Goal: Information Seeking & Learning: Check status

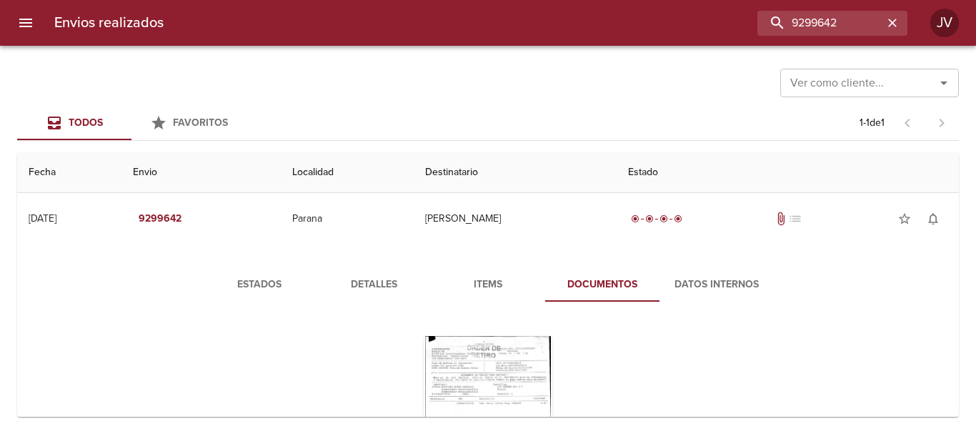
scroll to position [139, 0]
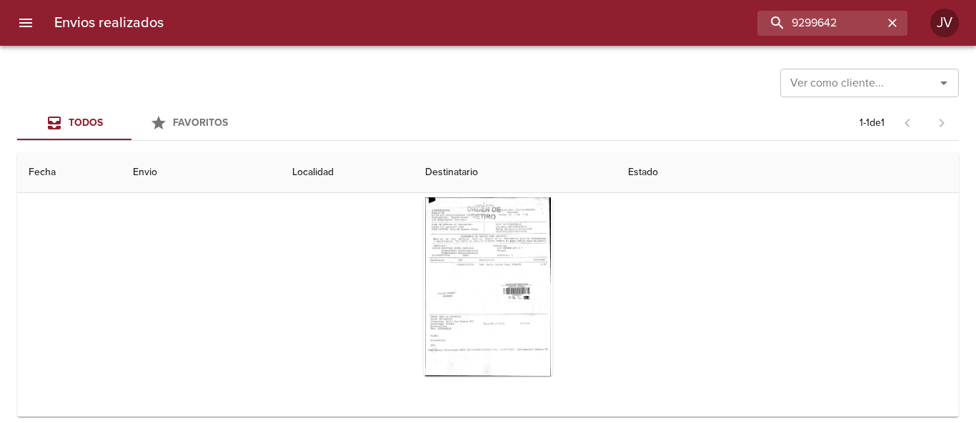
click at [219, 0] on div "Envios realizados 9299642 JV Ver como cliente... Ver como cliente... Todos Favo…" at bounding box center [488, 0] width 976 height 0
type input "[PERSON_NAME] [PERSON_NAME]"
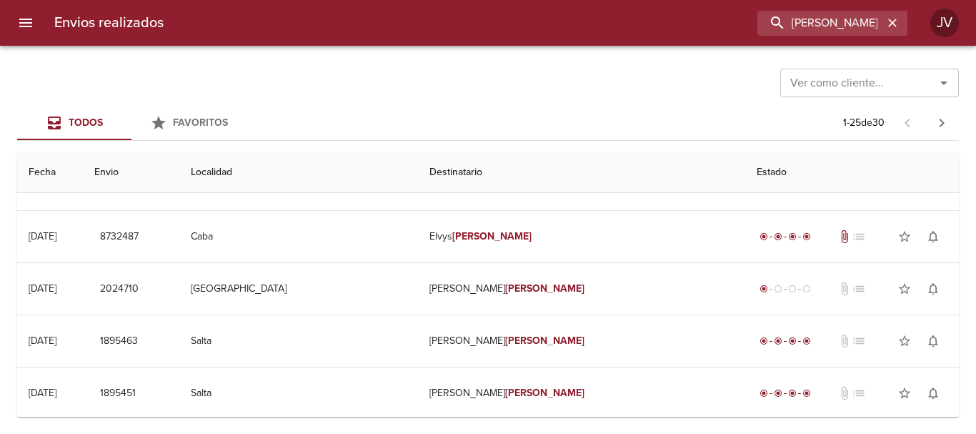
scroll to position [0, 0]
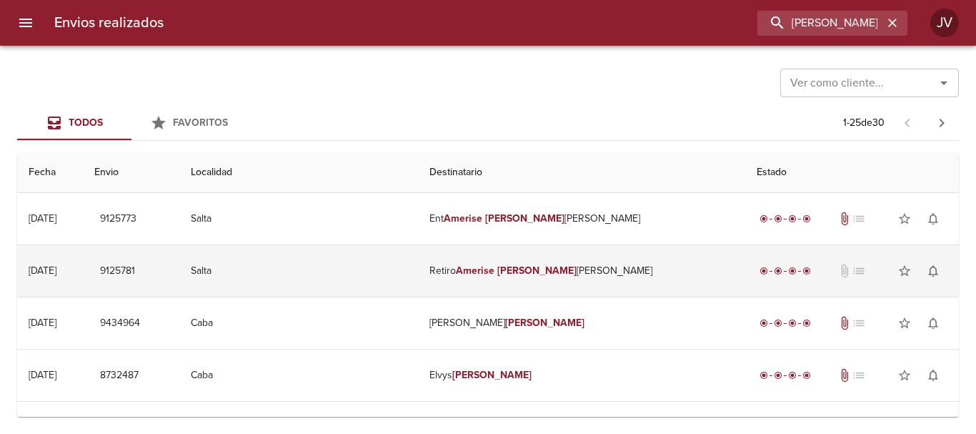
click at [610, 279] on td "Retiro [PERSON_NAME]" at bounding box center [581, 270] width 327 height 51
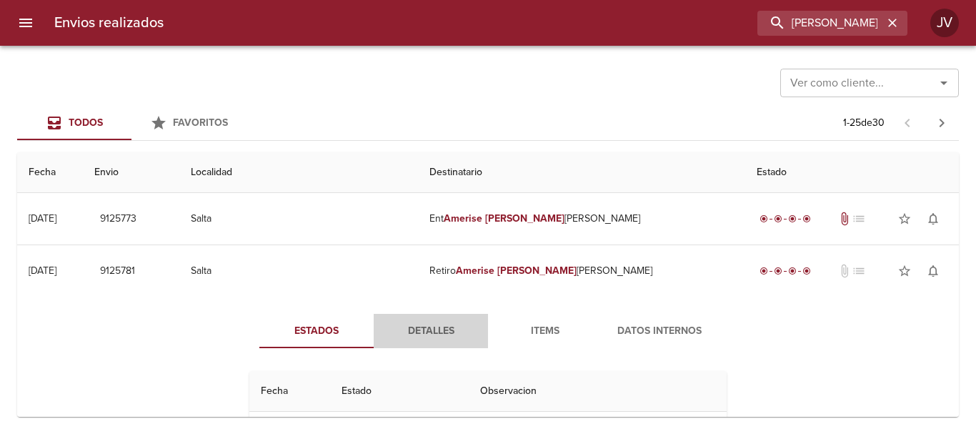
click at [436, 345] on button "Detalles" at bounding box center [431, 331] width 114 height 34
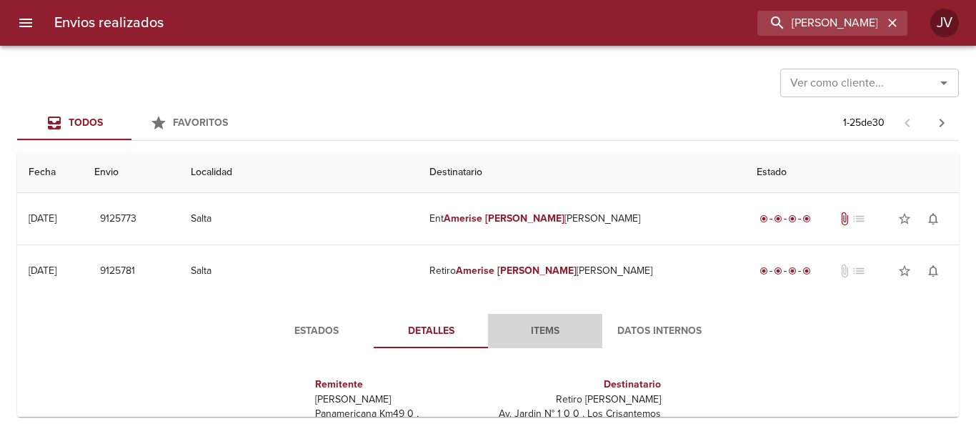
click at [541, 329] on span "Items" at bounding box center [545, 331] width 97 height 18
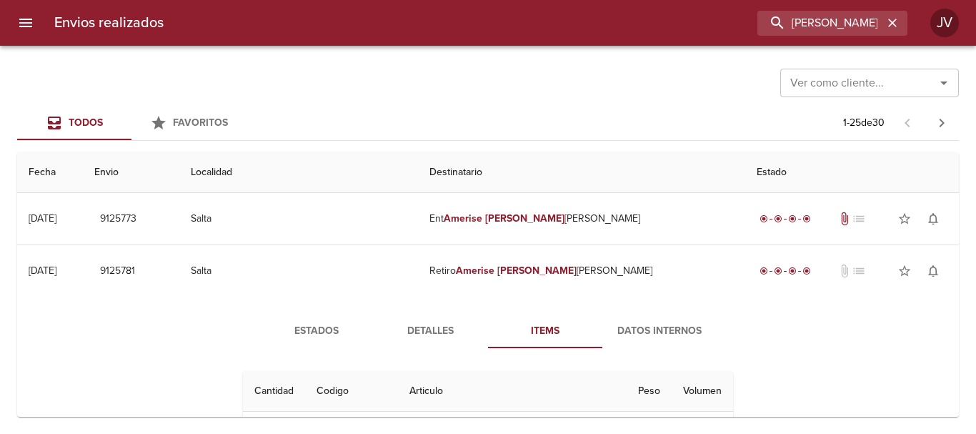
drag, startPoint x: 291, startPoint y: 367, endPoint x: 307, endPoint y: 348, distance: 24.3
click at [292, 366] on div "Cantidad Cant. Codigo Articulo Peso Volumen 1 1 COWOO150190 Colchón [PERSON_NAM…" at bounding box center [488, 416] width 502 height 115
click at [310, 344] on button "Estados" at bounding box center [316, 331] width 114 height 34
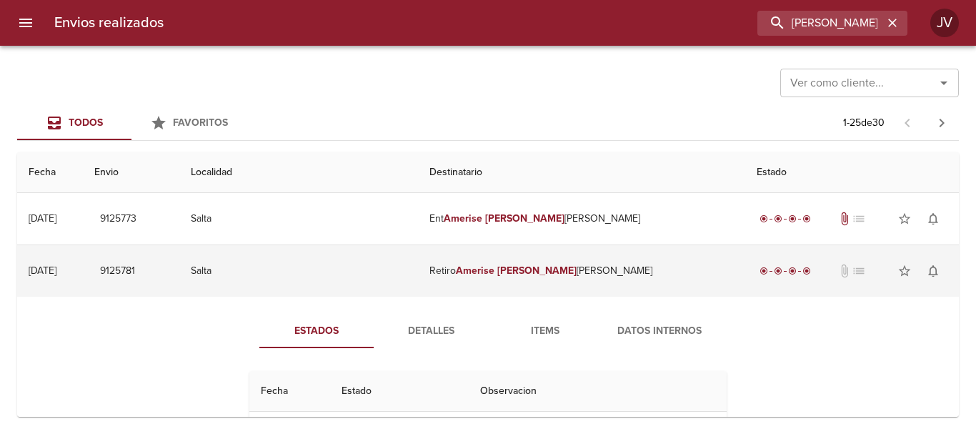
click at [535, 269] on em "[PERSON_NAME]" at bounding box center [536, 270] width 79 height 12
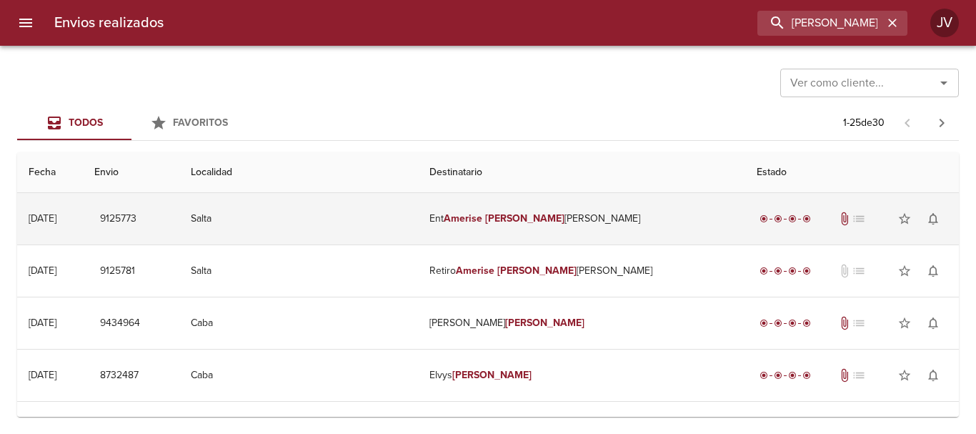
click at [540, 222] on em "[PERSON_NAME]" at bounding box center [524, 218] width 79 height 12
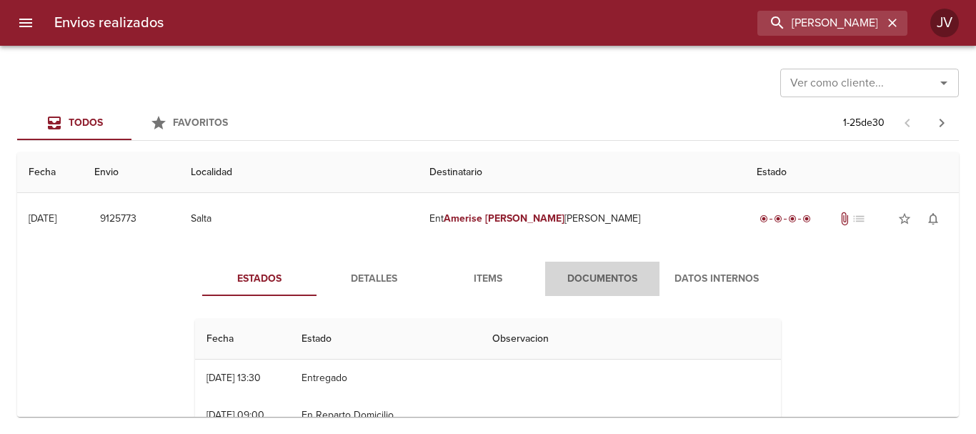
click at [570, 273] on span "Documentos" at bounding box center [602, 279] width 97 height 18
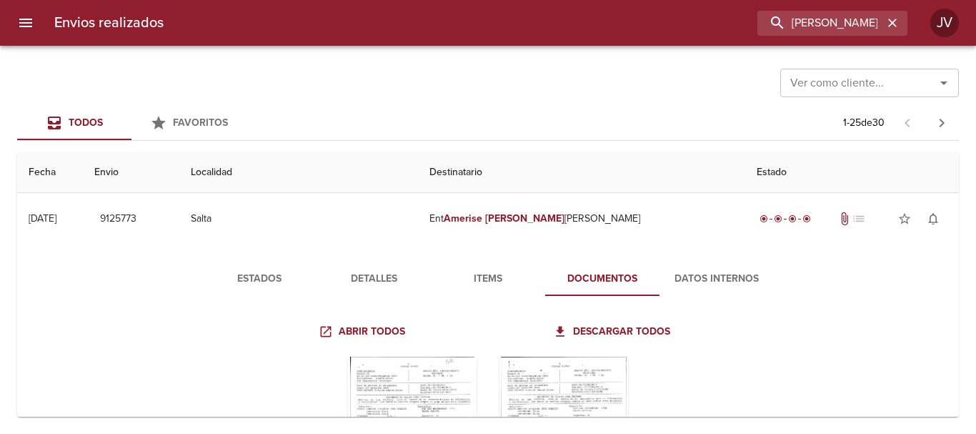
scroll to position [143, 0]
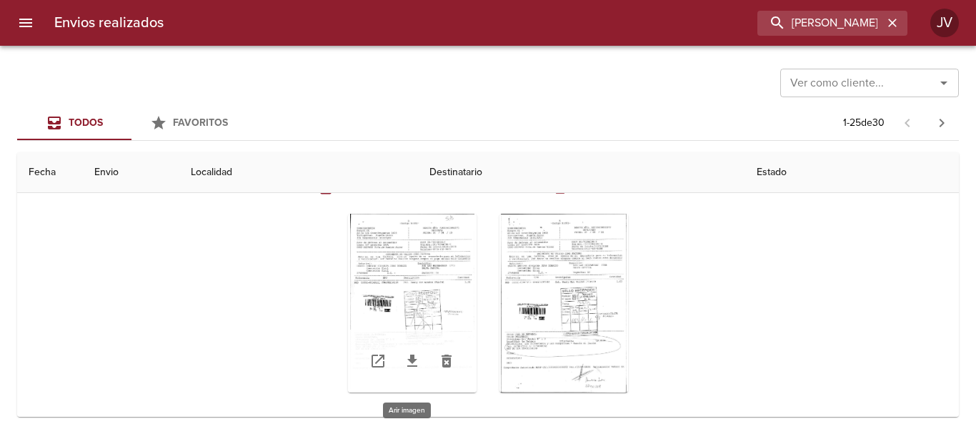
click at [432, 295] on div "Tabla de envíos del cliente" at bounding box center [412, 303] width 129 height 179
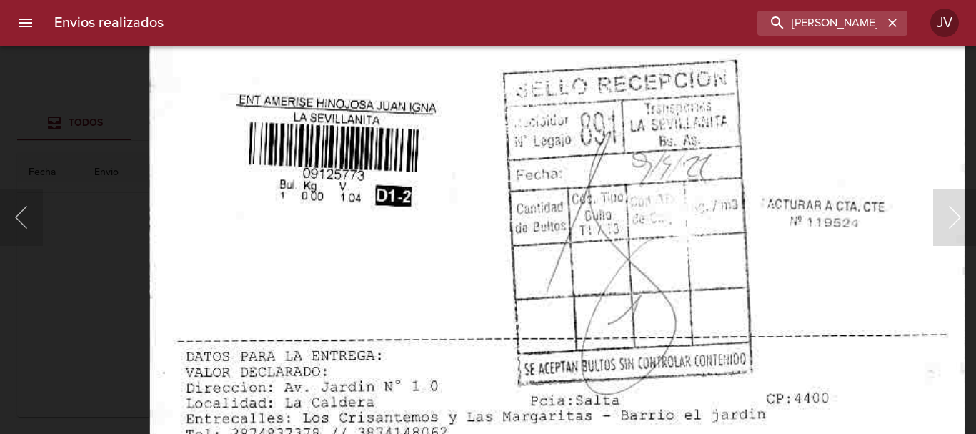
click at [442, 257] on img "Lightbox" at bounding box center [557, 148] width 817 height 1173
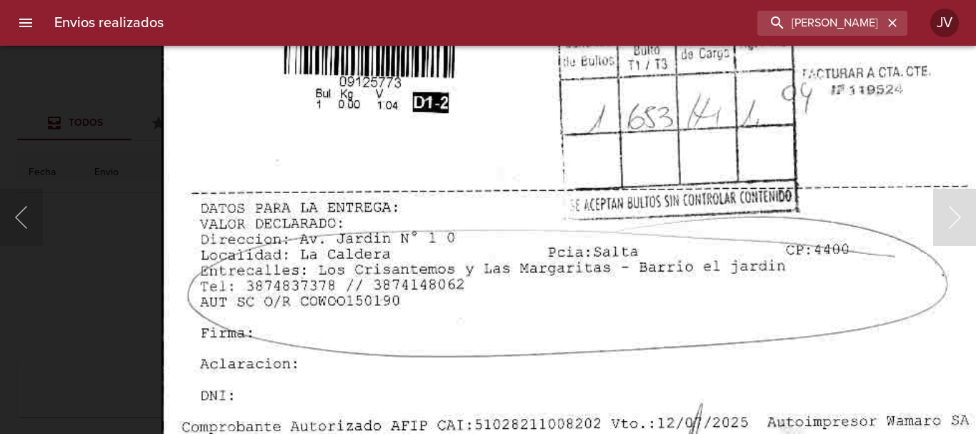
click at [432, 0] on body "Envios realizados [PERSON_NAME] [PERSON_NAME] JV Ver como cliente... Ver como c…" at bounding box center [488, 0] width 976 height 0
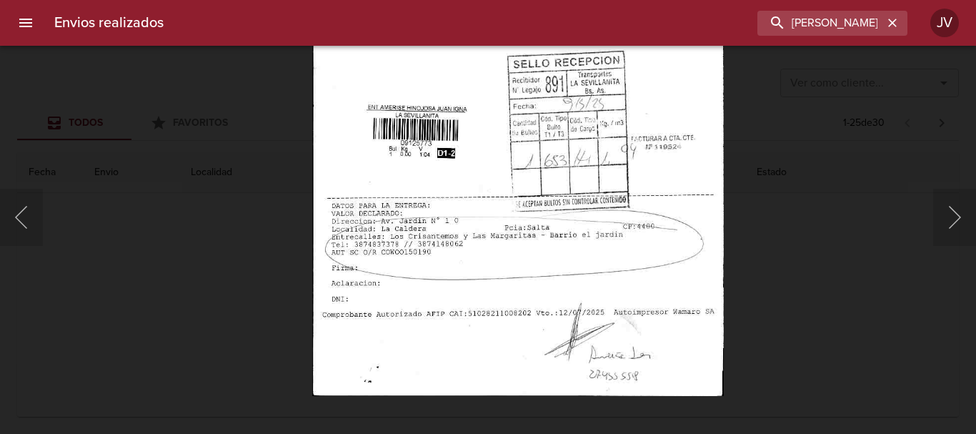
click at [516, 297] on img "Lightbox" at bounding box center [517, 103] width 411 height 585
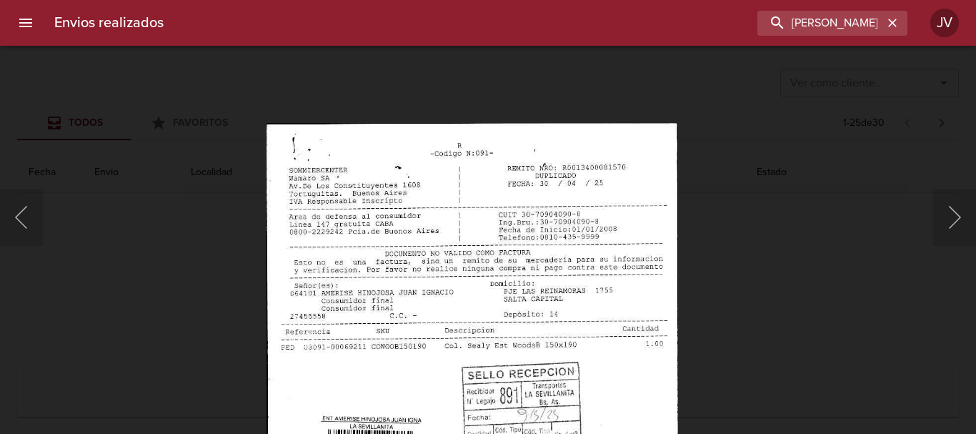
click at [570, 332] on img "Lightbox" at bounding box center [472, 414] width 411 height 585
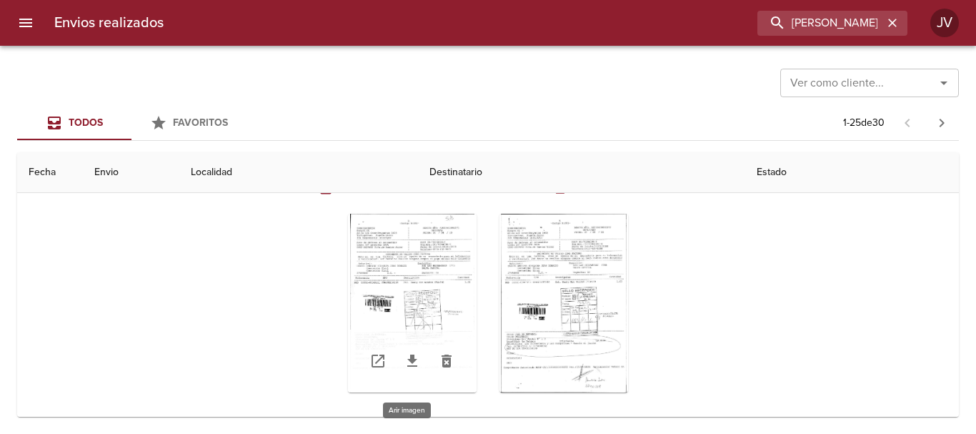
click at [435, 232] on div "Tabla de envíos del cliente" at bounding box center [412, 303] width 129 height 179
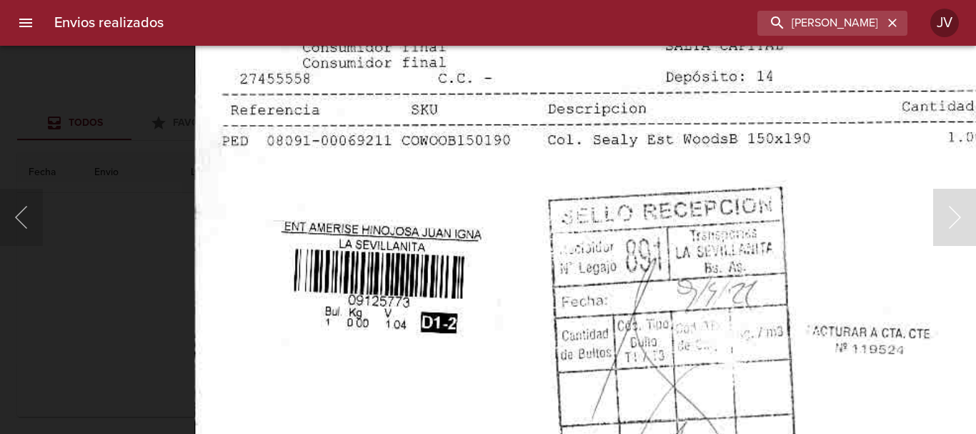
click at [460, 230] on img "Lightbox" at bounding box center [602, 274] width 817 height 1173
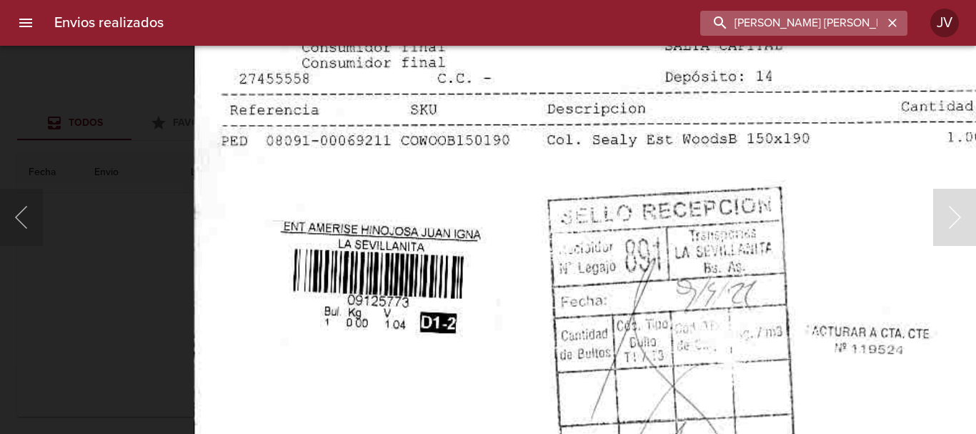
click at [858, 18] on input "[PERSON_NAME] [PERSON_NAME]" at bounding box center [791, 23] width 183 height 25
click at [885, 21] on button "button" at bounding box center [892, 23] width 19 height 19
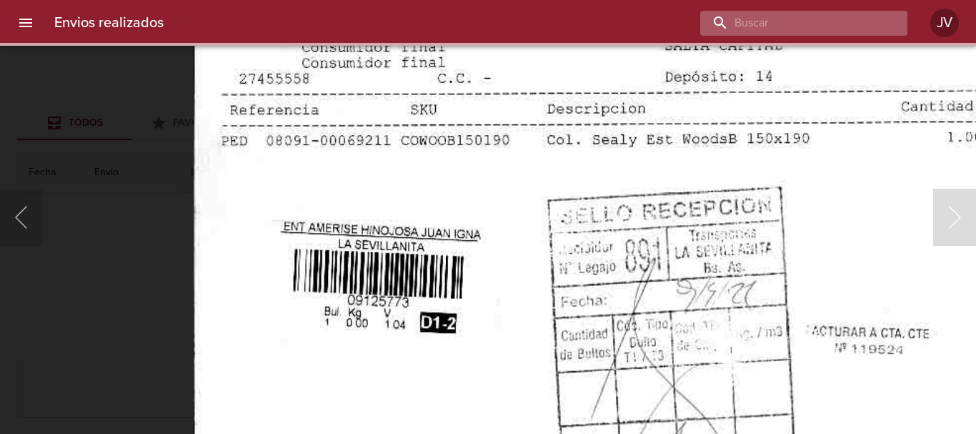
click at [873, 18] on input "buscar" at bounding box center [791, 23] width 183 height 25
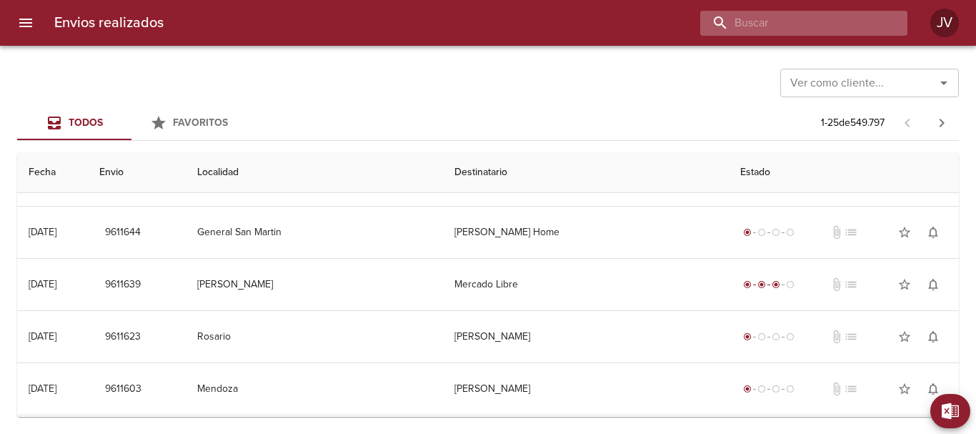
scroll to position [0, 0]
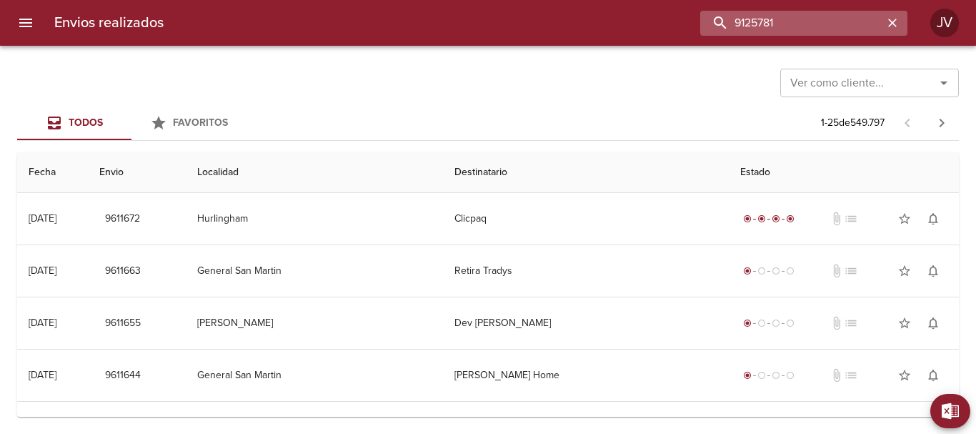
type input "9125781"
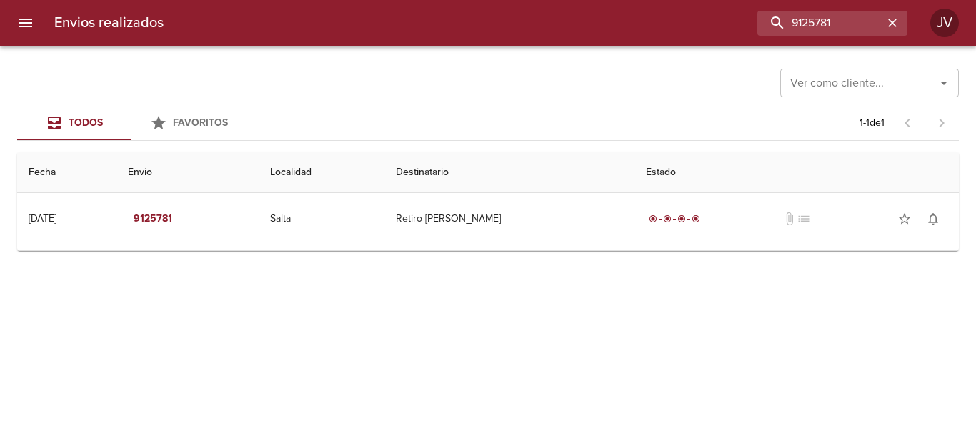
click at [543, 247] on td "Guia : 9125781" at bounding box center [488, 247] width 942 height 6
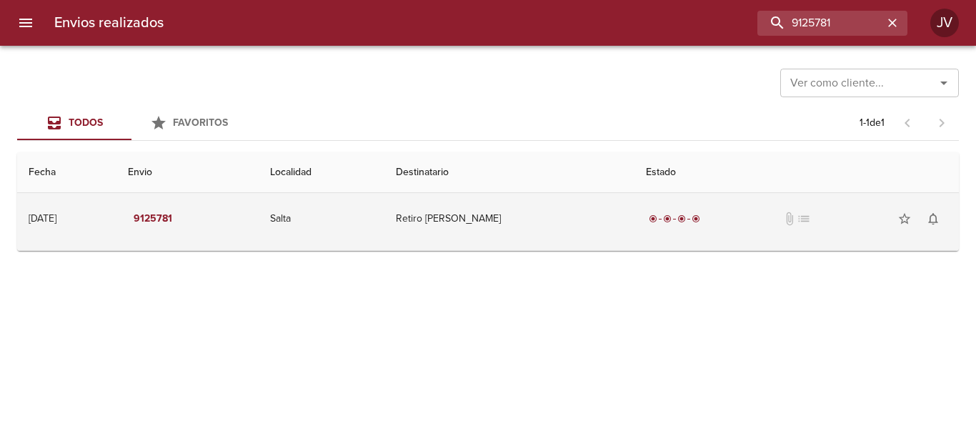
click at [535, 233] on td "Retiro [PERSON_NAME]" at bounding box center [509, 218] width 250 height 51
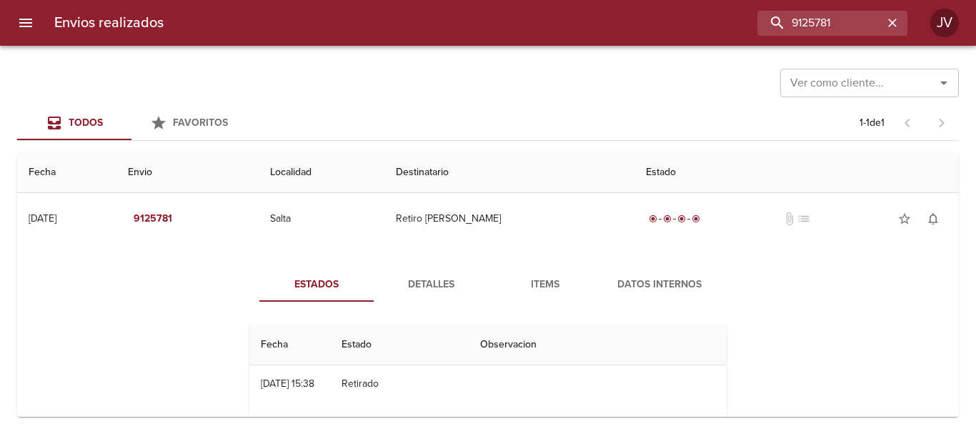
click at [563, 281] on span "Items" at bounding box center [545, 285] width 97 height 18
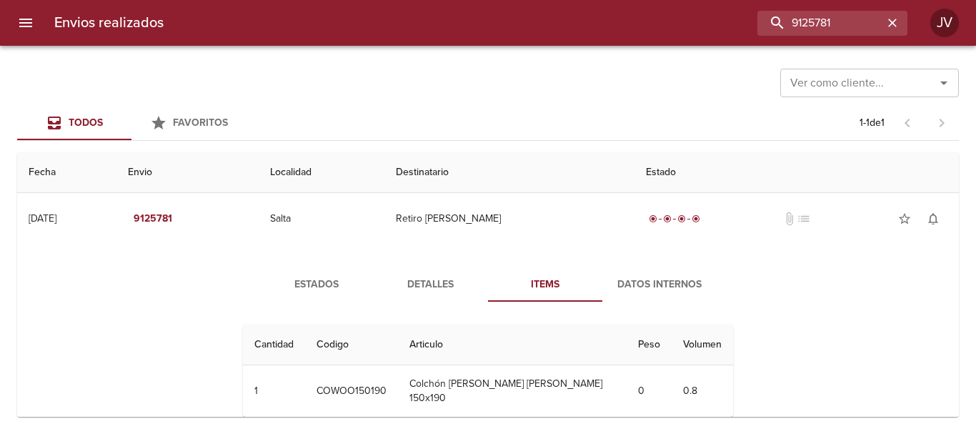
click at [434, 267] on button "Detalles" at bounding box center [431, 284] width 114 height 34
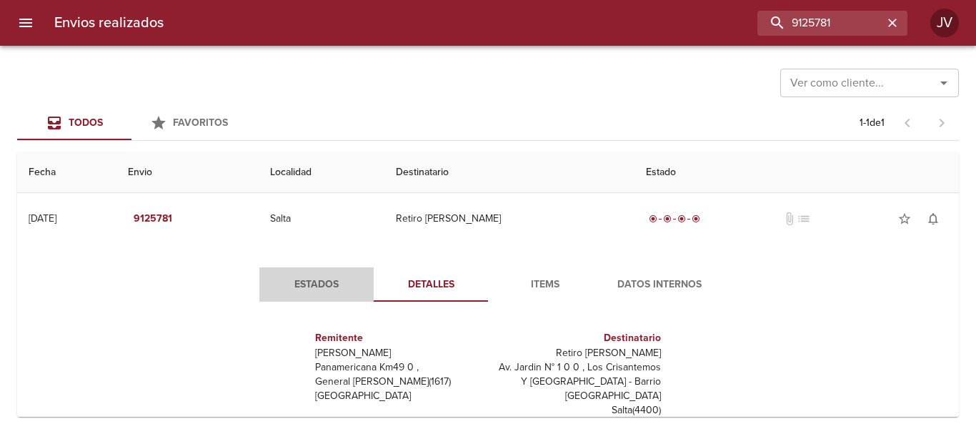
click at [345, 287] on span "Estados" at bounding box center [316, 285] width 97 height 18
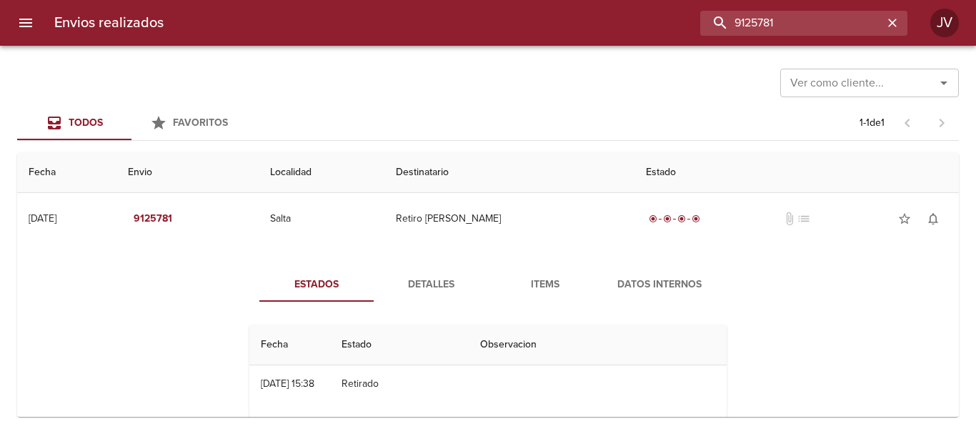
drag, startPoint x: 864, startPoint y: 19, endPoint x: 594, endPoint y: 45, distance: 271.4
click at [594, 45] on div "Envios realizados 9125781 JV" at bounding box center [488, 23] width 976 height 46
type input "9189986"
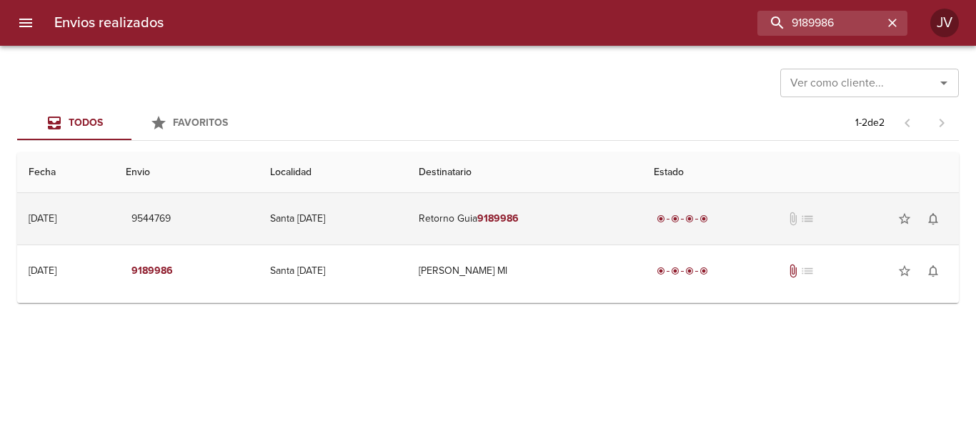
click at [492, 212] on td "Retorno Guia 9189986" at bounding box center [524, 218] width 235 height 51
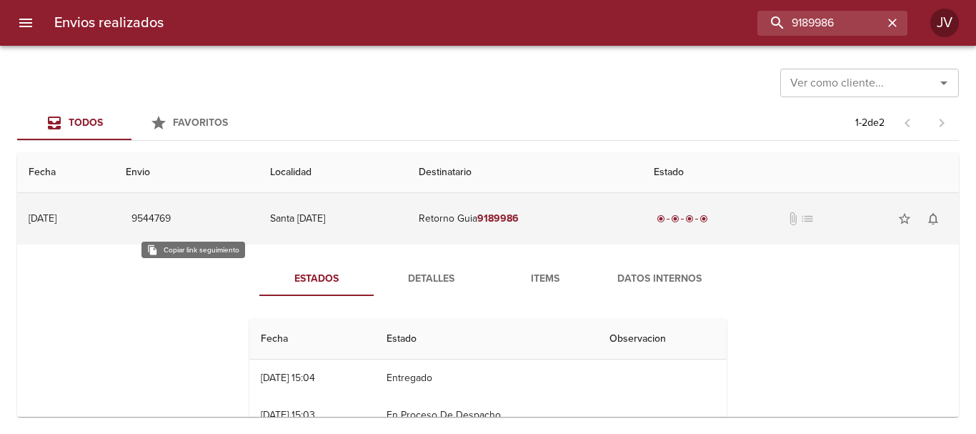
click at [171, 220] on span "9544769" at bounding box center [150, 219] width 39 height 18
click at [407, 214] on td "Santa [DATE]" at bounding box center [333, 218] width 149 height 51
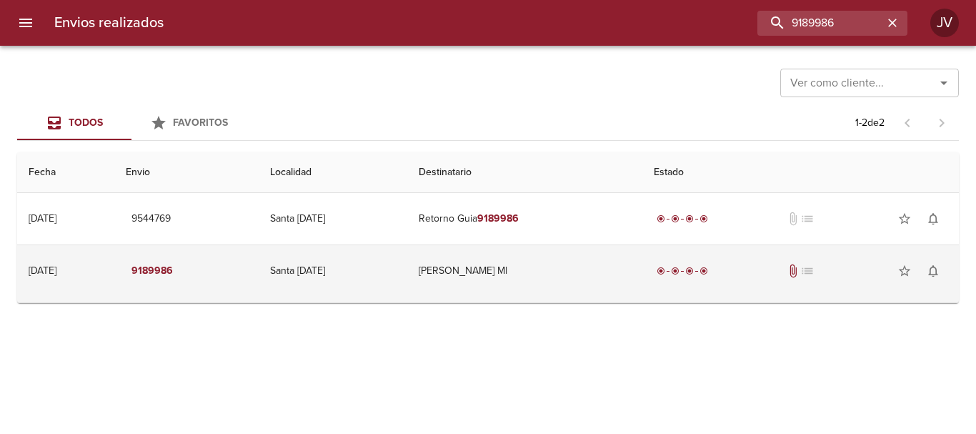
click at [387, 266] on td "Santa [DATE]" at bounding box center [333, 270] width 149 height 51
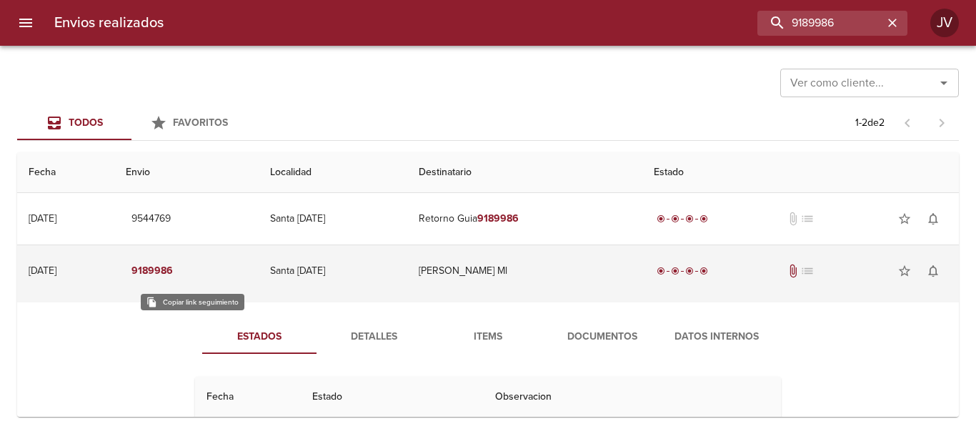
click at [173, 274] on em "9189986" at bounding box center [151, 271] width 41 height 18
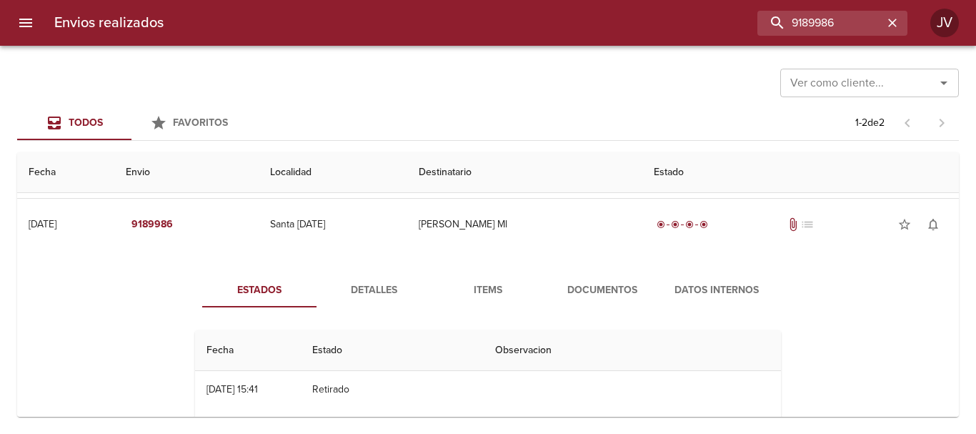
scroll to position [71, 0]
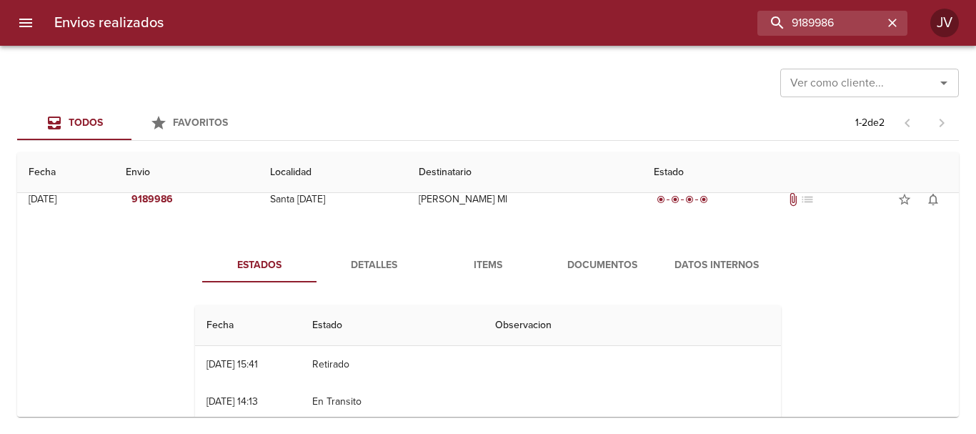
click at [510, 244] on div "Estados Detalles Items Documentos Datos Internos Fecha Estado Observacion 25/08…" at bounding box center [488, 414] width 919 height 366
click at [498, 255] on button "Items" at bounding box center [488, 265] width 114 height 34
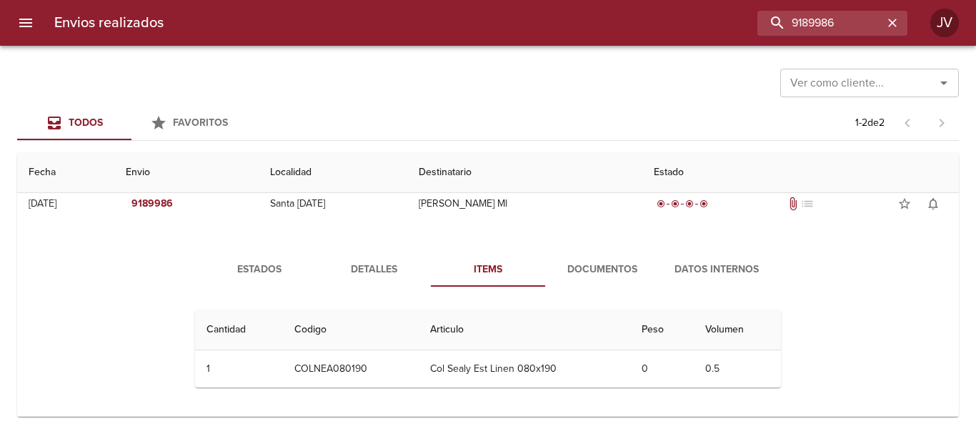
click at [594, 272] on span "Documentos" at bounding box center [602, 270] width 97 height 18
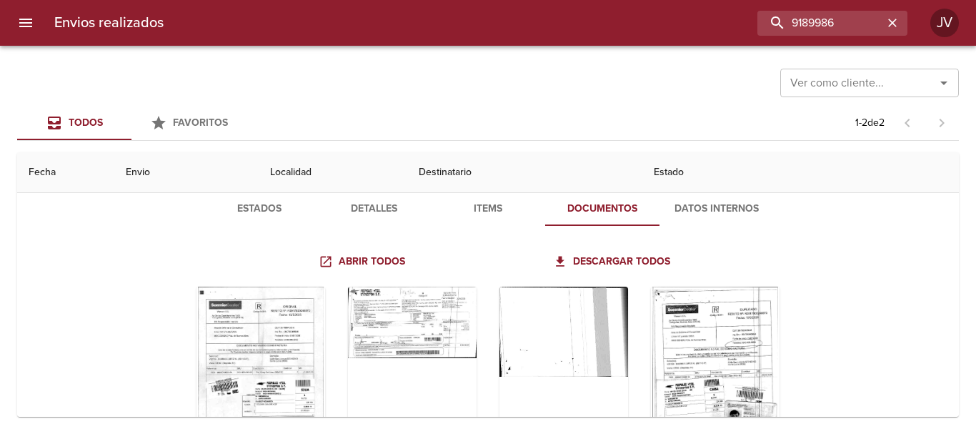
scroll to position [210, 0]
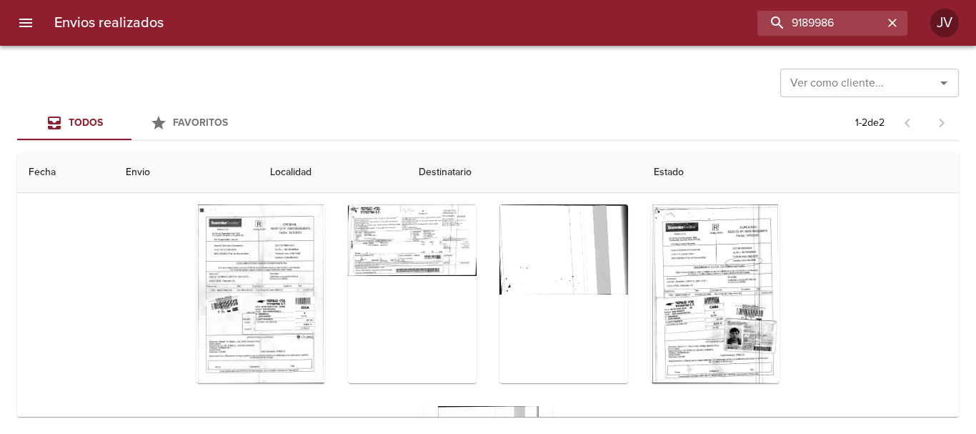
click at [182, 282] on div "Tabla de envíos del cliente" at bounding box center [488, 394] width 719 height 403
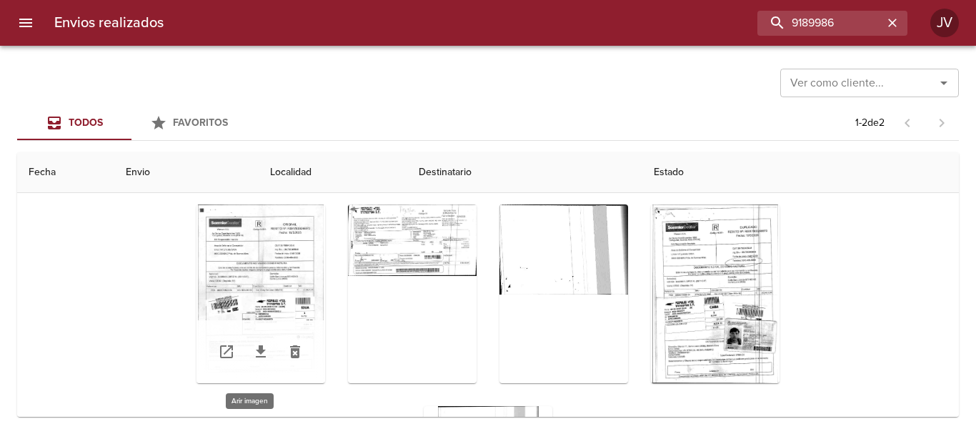
click at [227, 269] on div "Tabla de envíos del cliente" at bounding box center [261, 293] width 129 height 179
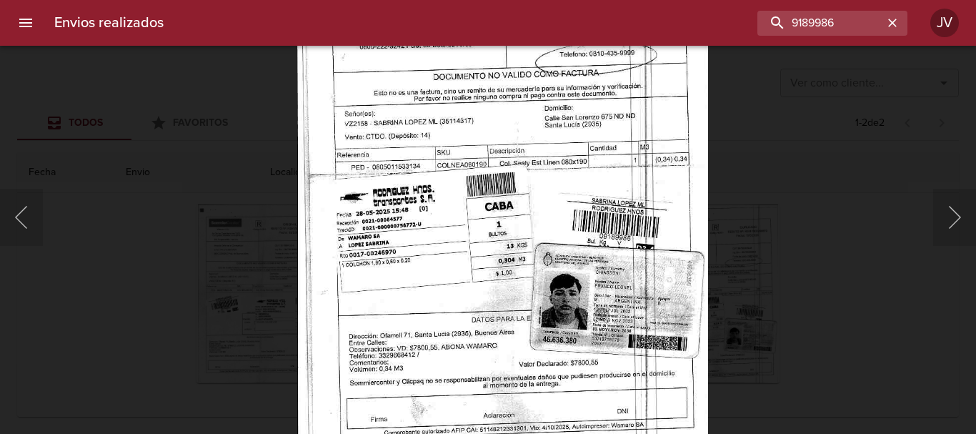
click at [542, 167] on img "Lightbox" at bounding box center [503, 163] width 412 height 585
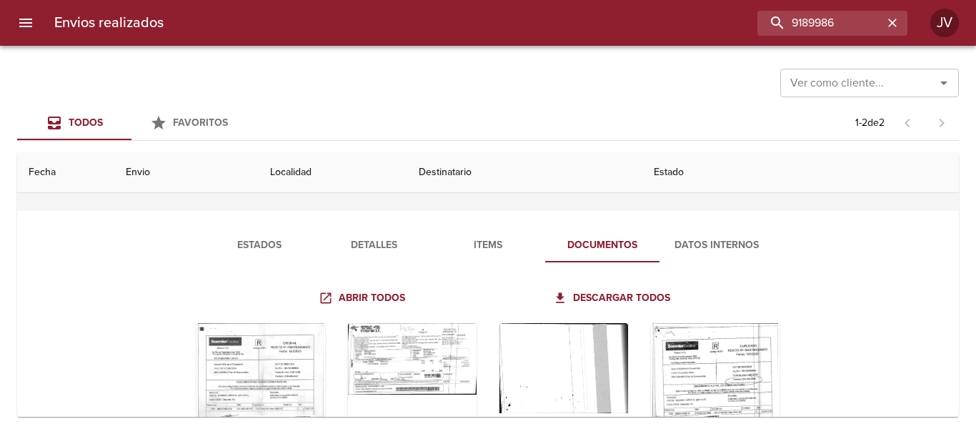
scroll to position [67, 0]
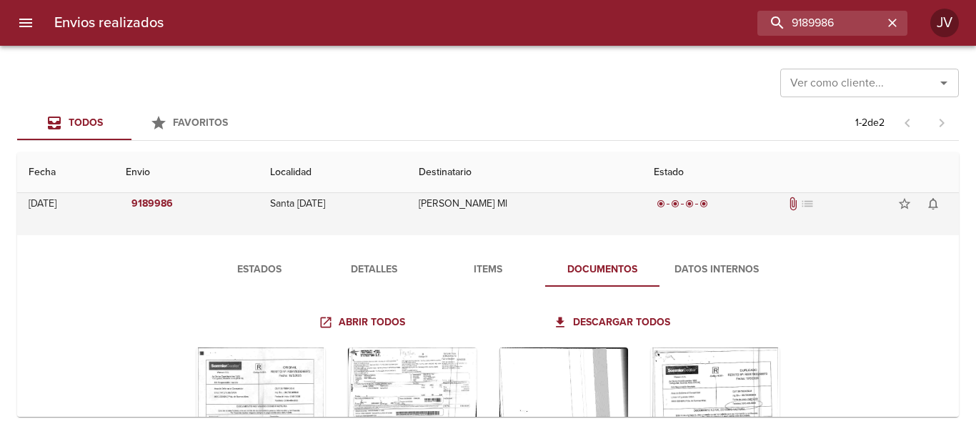
click at [502, 200] on td "[PERSON_NAME] Ml" at bounding box center [524, 203] width 235 height 51
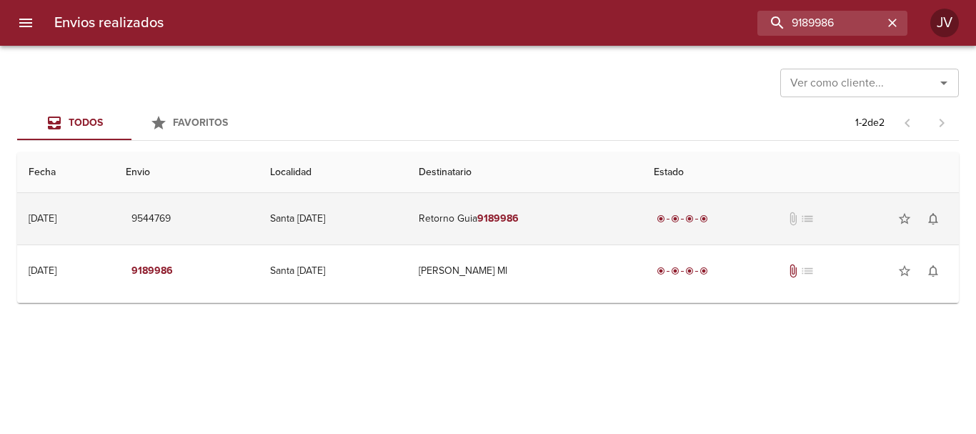
scroll to position [0, 0]
click at [545, 212] on td "Retorno Guia 9189986" at bounding box center [524, 218] width 235 height 51
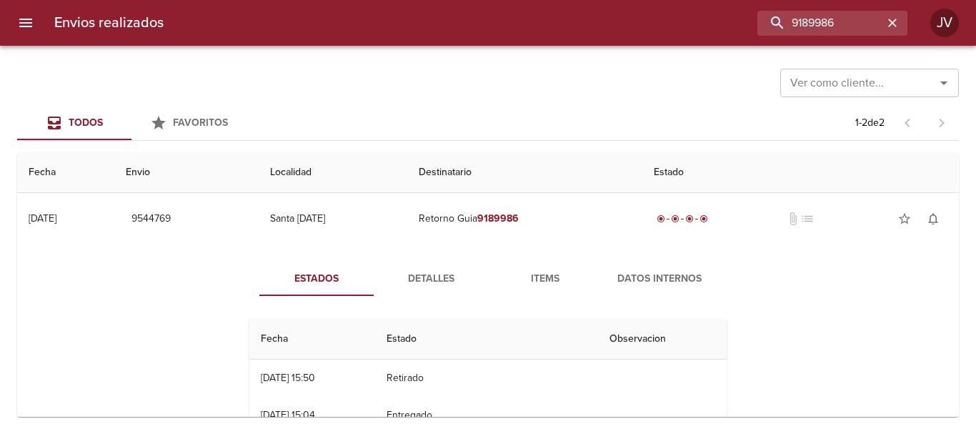
click at [531, 282] on span "Items" at bounding box center [545, 279] width 97 height 18
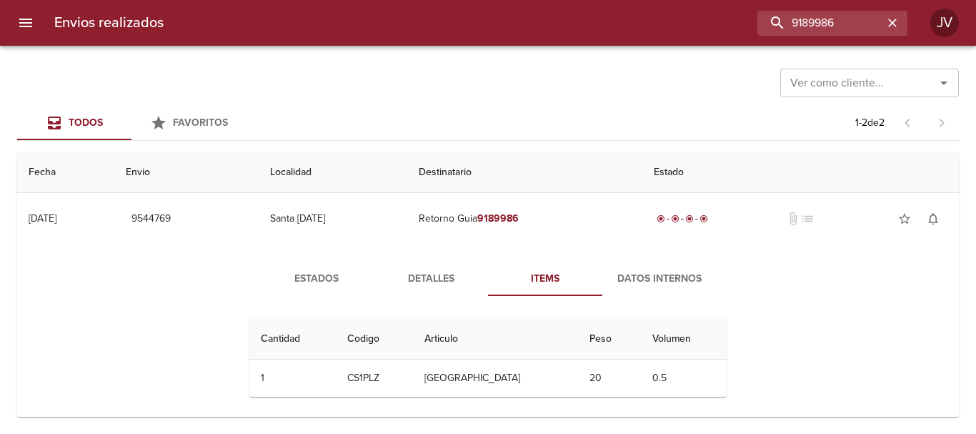
click at [458, 267] on button "Detalles" at bounding box center [431, 279] width 114 height 34
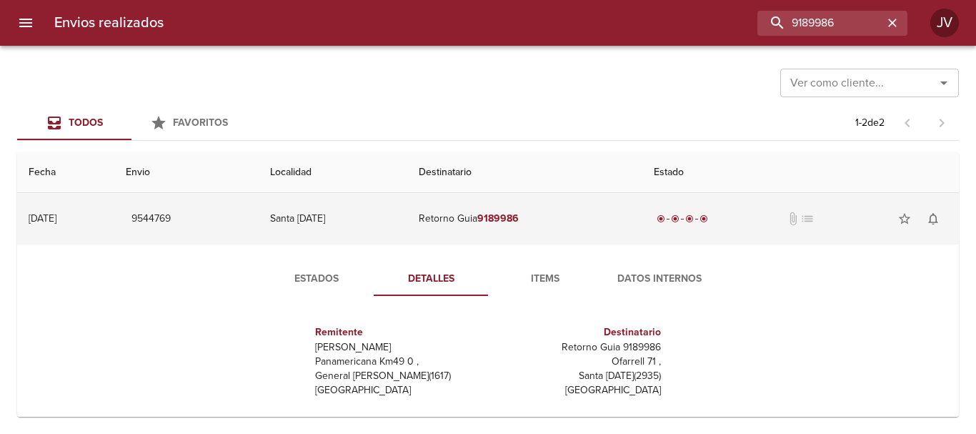
click at [482, 210] on td "Retorno Guia 9189986" at bounding box center [524, 218] width 235 height 51
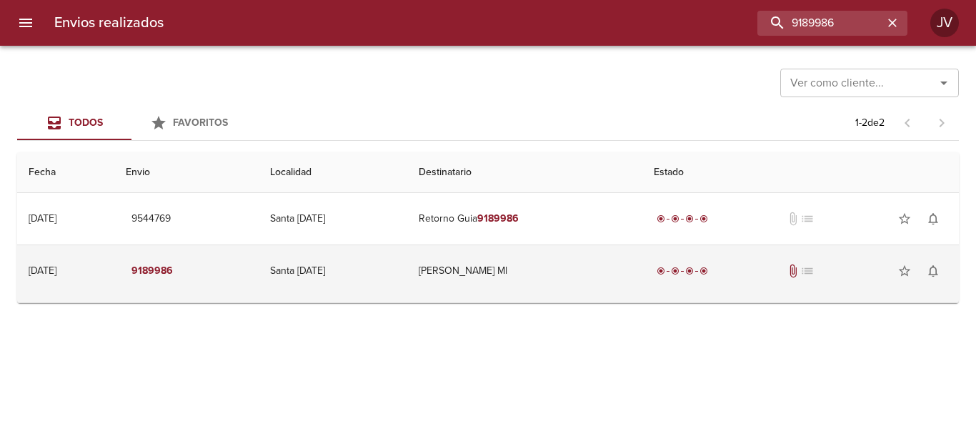
click at [515, 277] on td "[PERSON_NAME] Ml" at bounding box center [524, 270] width 235 height 51
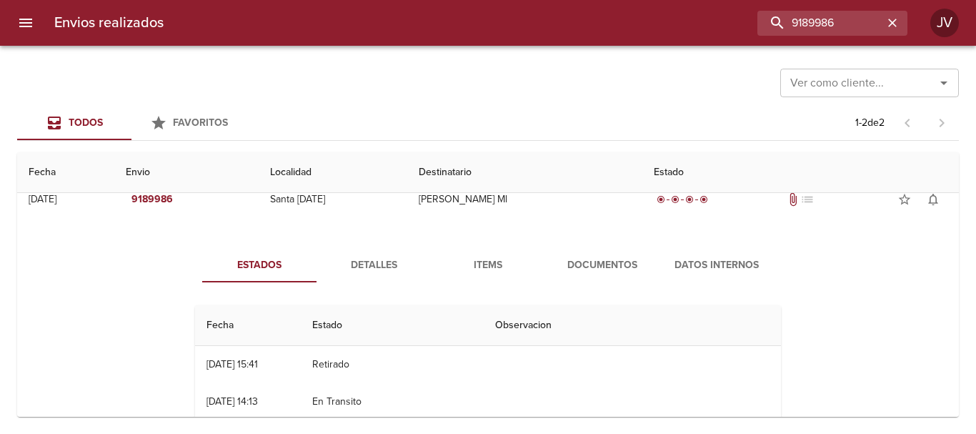
click at [384, 259] on span "Detalles" at bounding box center [373, 266] width 97 height 18
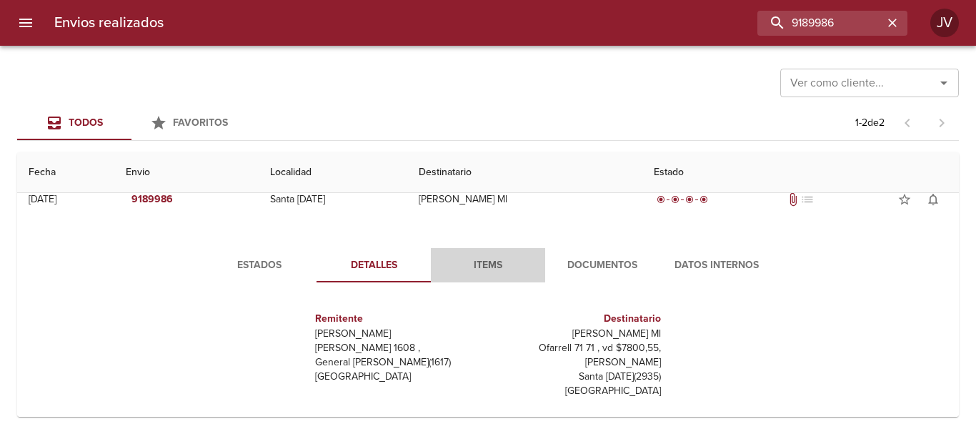
click at [495, 272] on span "Items" at bounding box center [488, 266] width 97 height 18
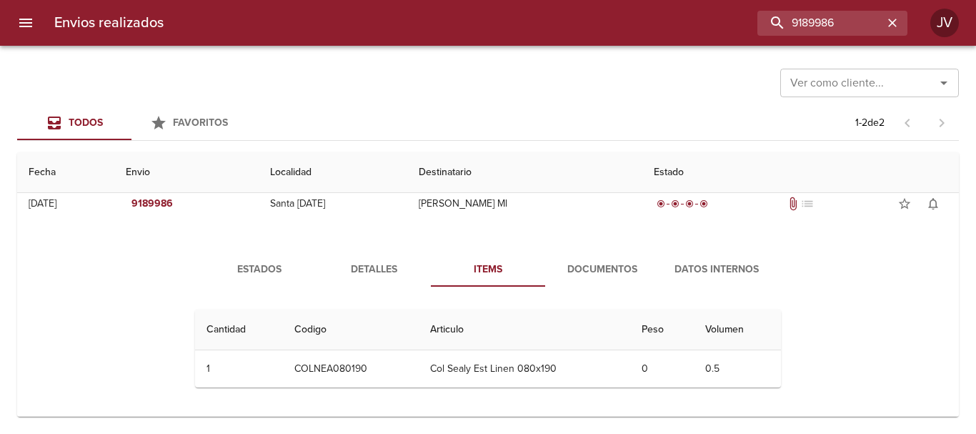
click at [392, 258] on button "Detalles" at bounding box center [374, 269] width 114 height 34
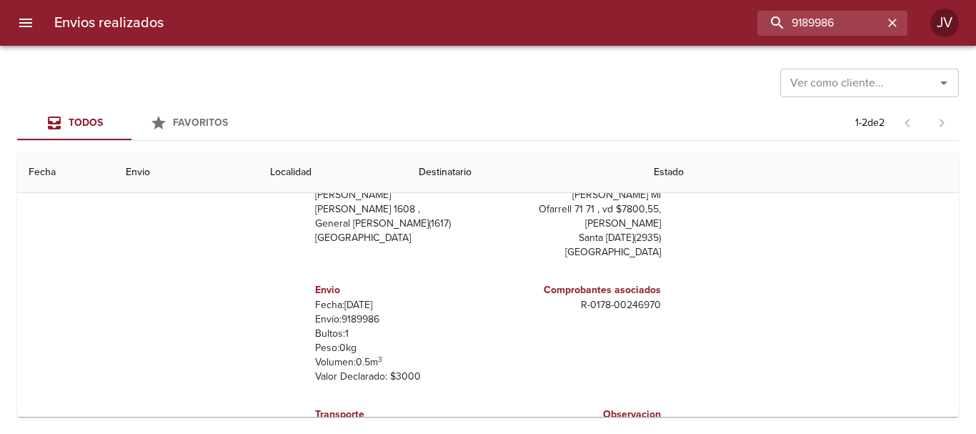
scroll to position [0, 0]
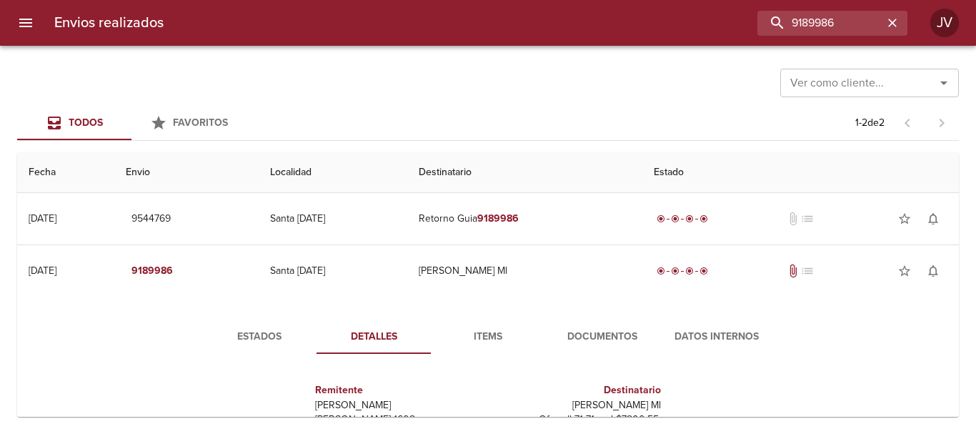
click at [724, 330] on span "Datos Internos" at bounding box center [716, 337] width 97 height 18
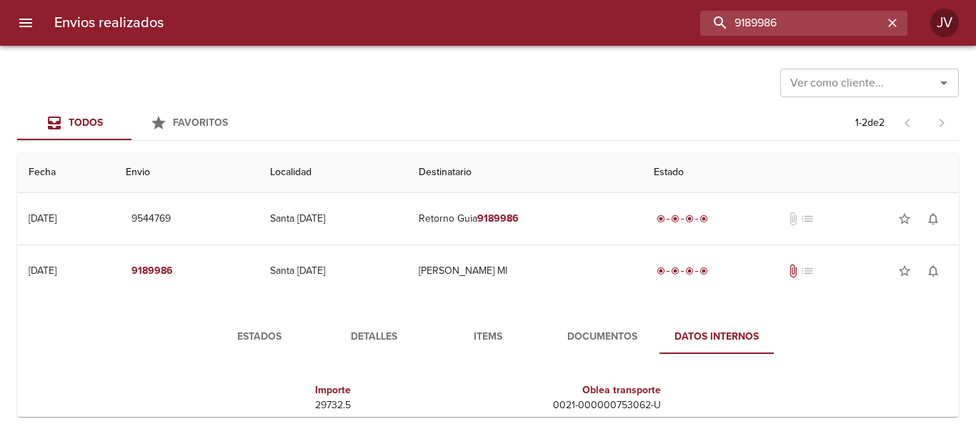
drag, startPoint x: 850, startPoint y: 26, endPoint x: 474, endPoint y: 49, distance: 377.3
click at [474, 0] on div "Envios realizados 9189986 JV Ver como cliente... Ver como cliente... Todos Favo…" at bounding box center [488, 0] width 976 height 0
type input "[PERSON_NAME]"
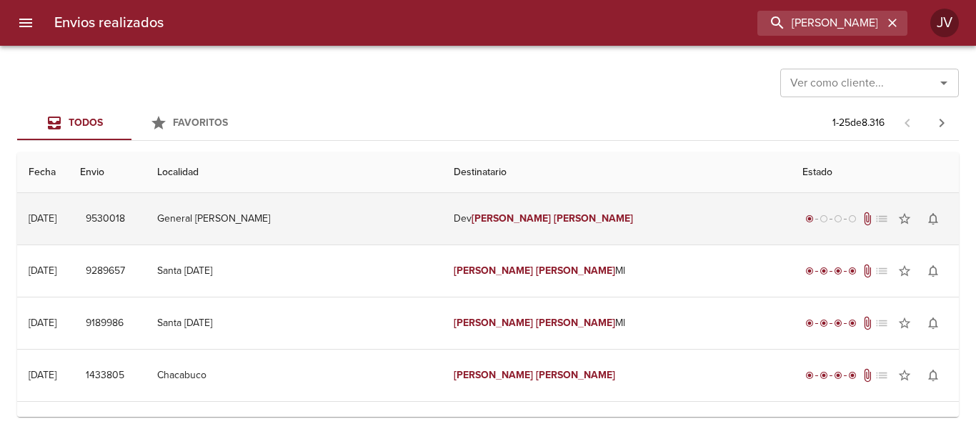
click at [485, 225] on td "Dev [PERSON_NAME]" at bounding box center [616, 218] width 348 height 51
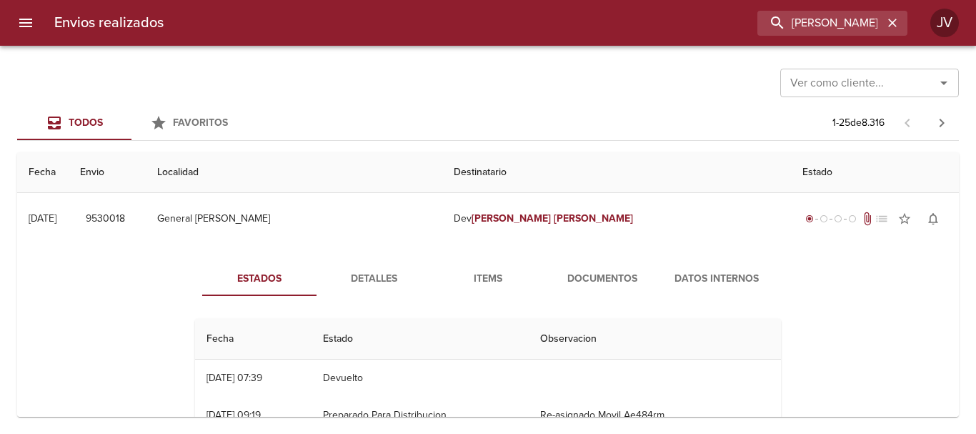
click at [492, 279] on span "Items" at bounding box center [488, 279] width 97 height 18
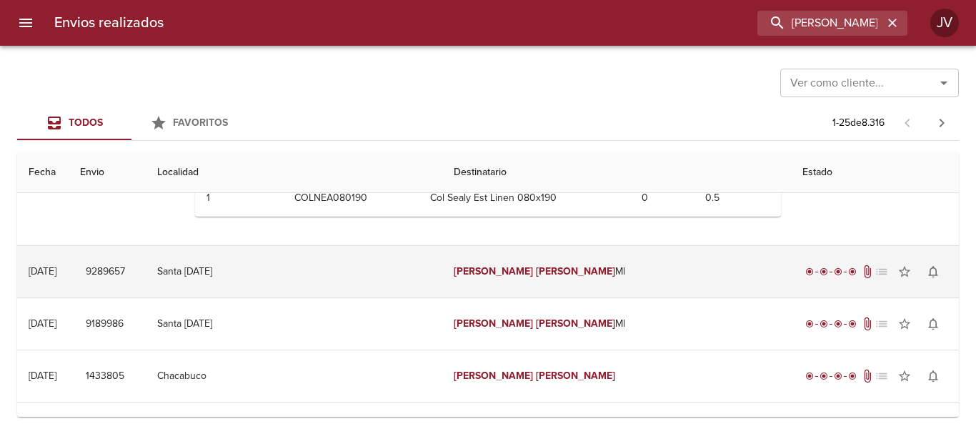
scroll to position [214, 0]
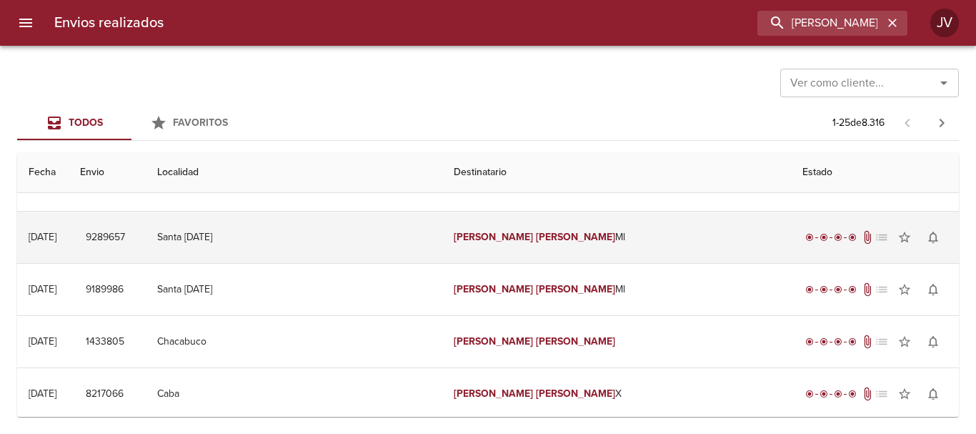
click at [359, 241] on td "Santa [DATE]" at bounding box center [294, 237] width 297 height 51
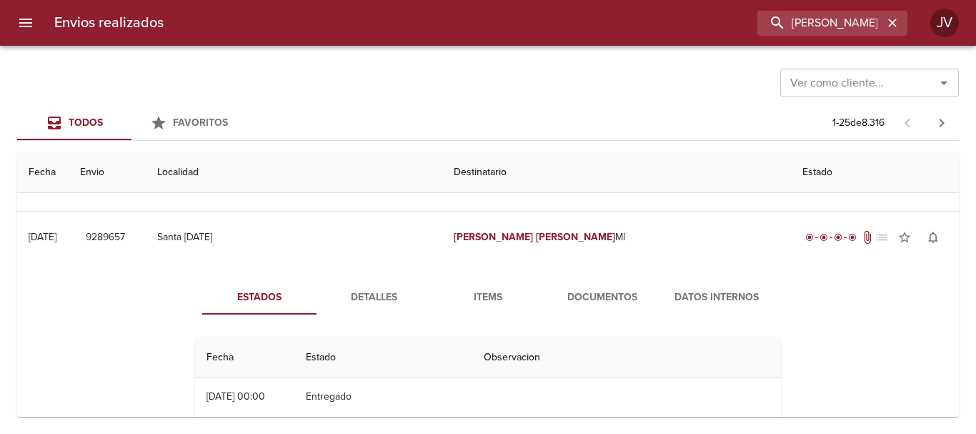
drag, startPoint x: 522, startPoint y: 260, endPoint x: 495, endPoint y: 282, distance: 34.5
click at [519, 262] on td "[PERSON_NAME] Ml" at bounding box center [616, 237] width 348 height 51
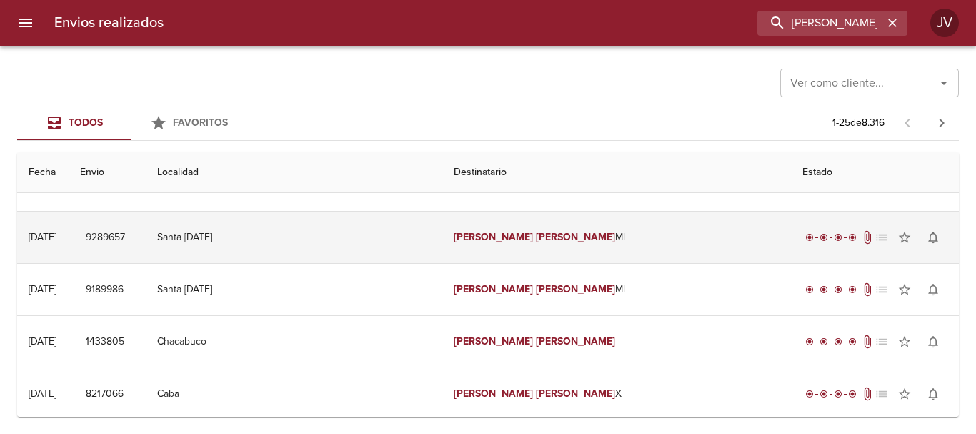
click at [503, 251] on td "[PERSON_NAME] Ml" at bounding box center [616, 237] width 348 height 51
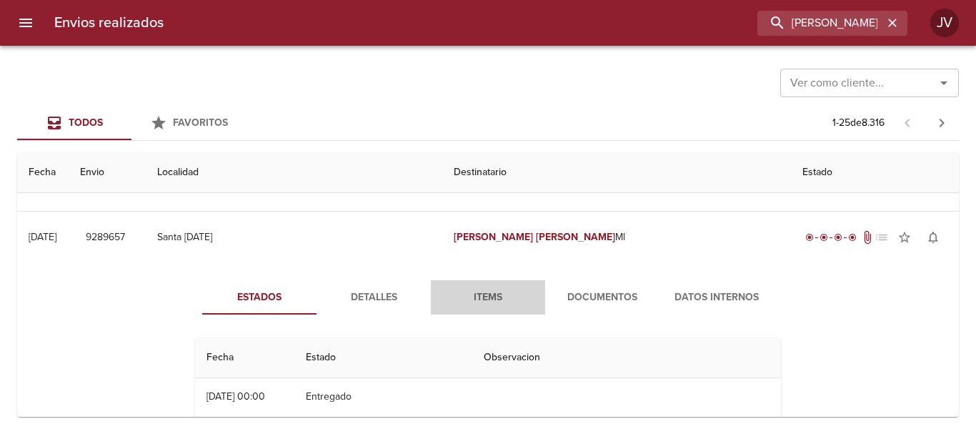
click at [488, 293] on span "Items" at bounding box center [488, 298] width 97 height 18
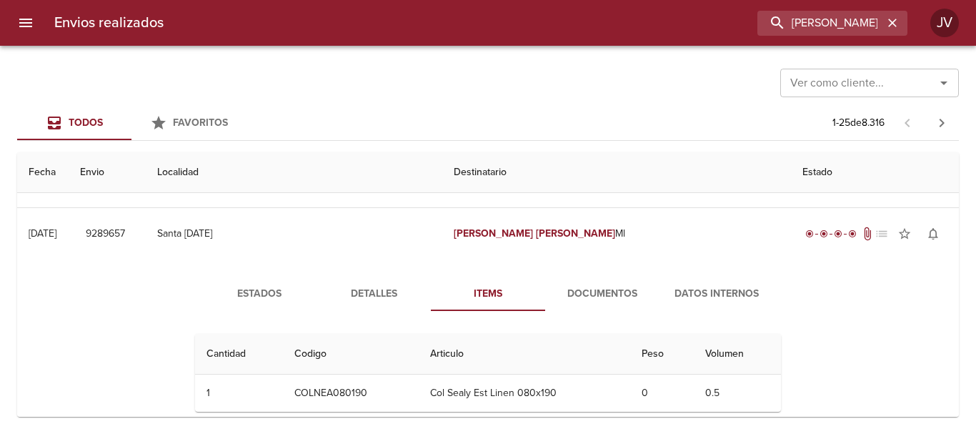
scroll to position [143, 0]
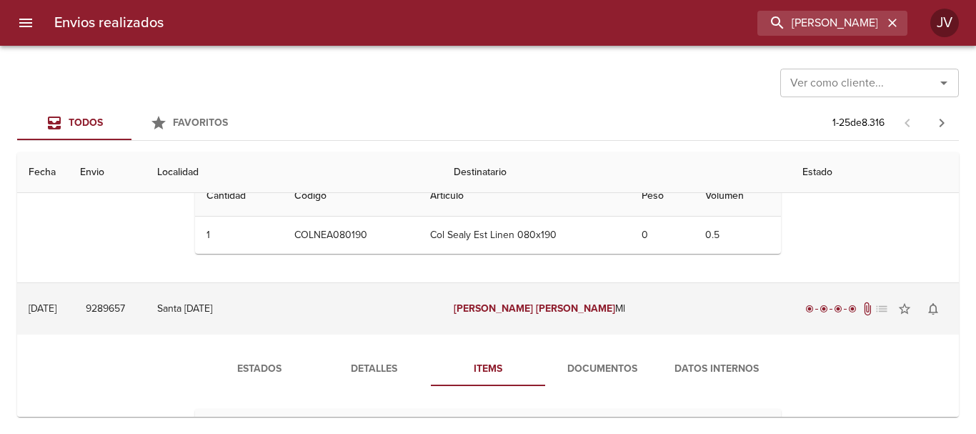
click at [476, 302] on td "[PERSON_NAME] Ml" at bounding box center [616, 308] width 348 height 51
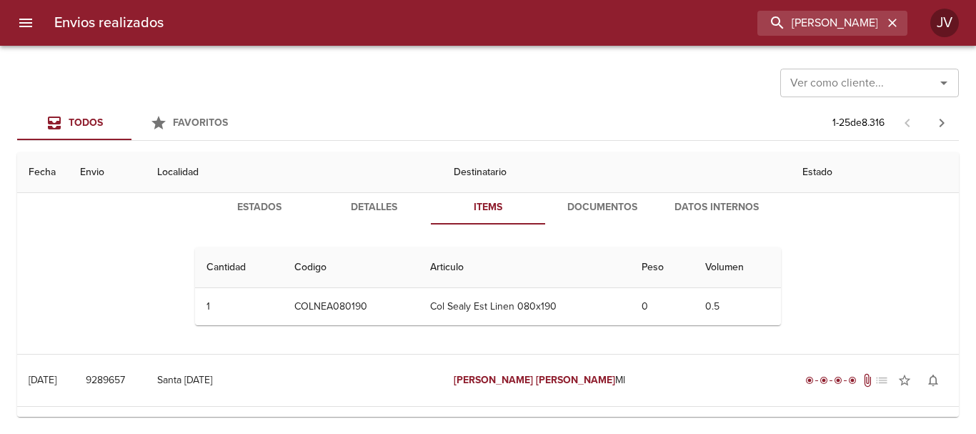
scroll to position [0, 0]
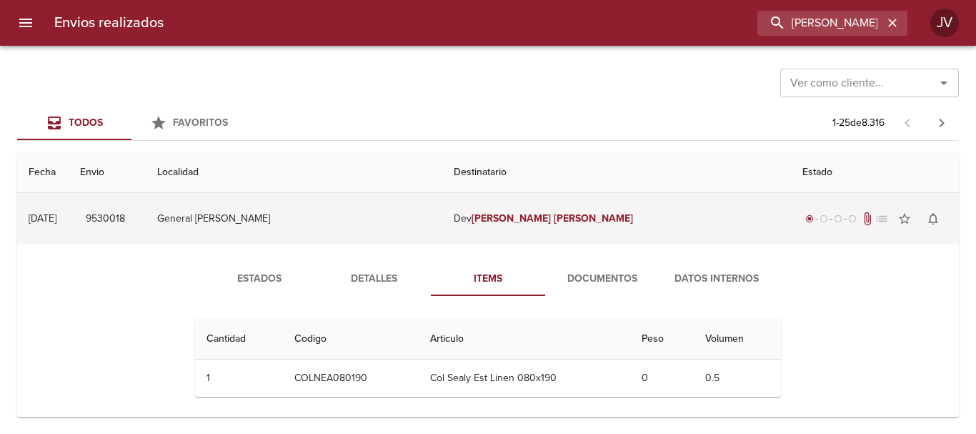
click at [491, 221] on em "[PERSON_NAME]" at bounding box center [511, 218] width 79 height 12
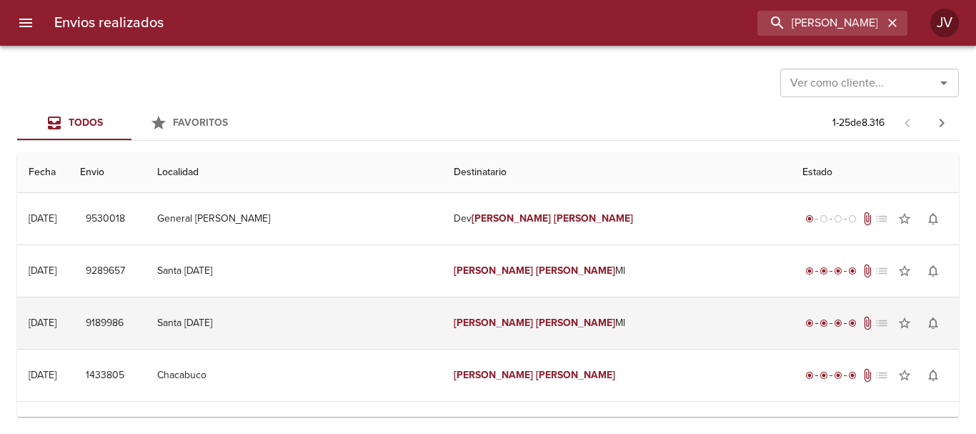
click at [456, 304] on td "[PERSON_NAME] Ml" at bounding box center [616, 322] width 348 height 51
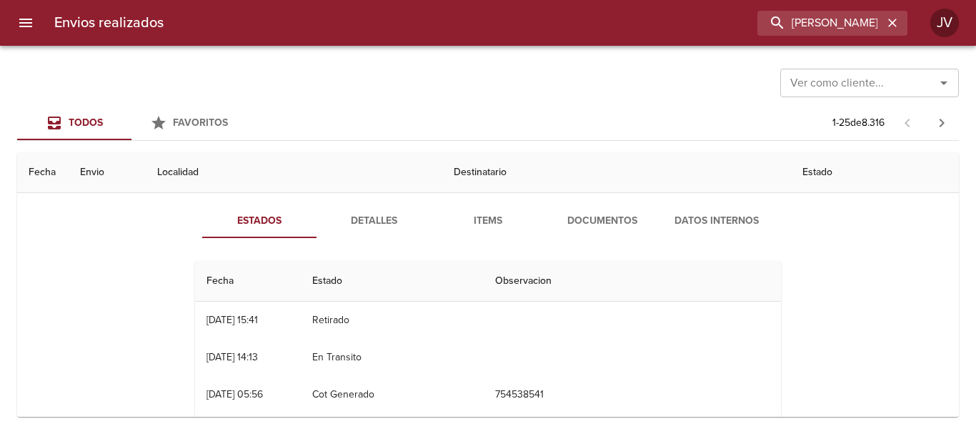
scroll to position [71, 0]
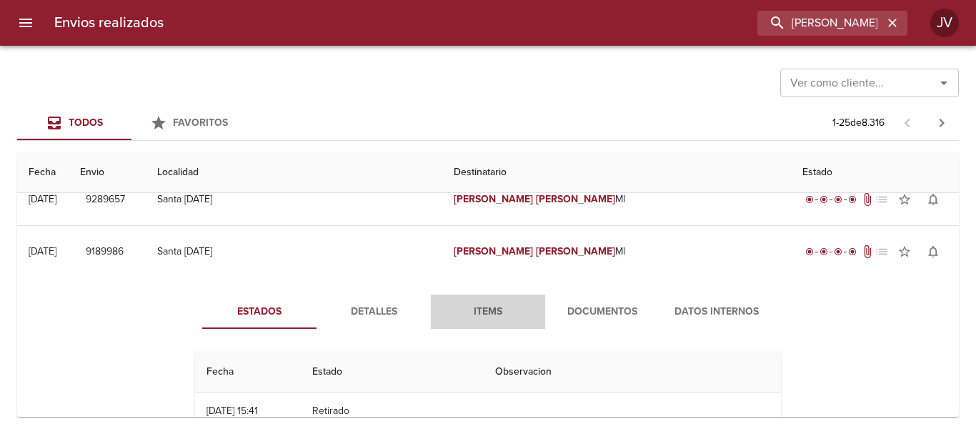
click at [462, 307] on span "Items" at bounding box center [488, 312] width 97 height 18
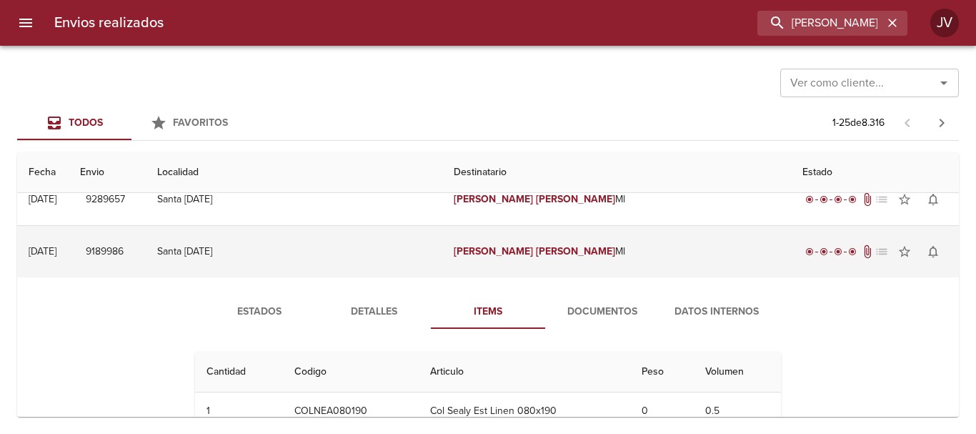
click at [536, 254] on em "[PERSON_NAME]" at bounding box center [575, 251] width 79 height 12
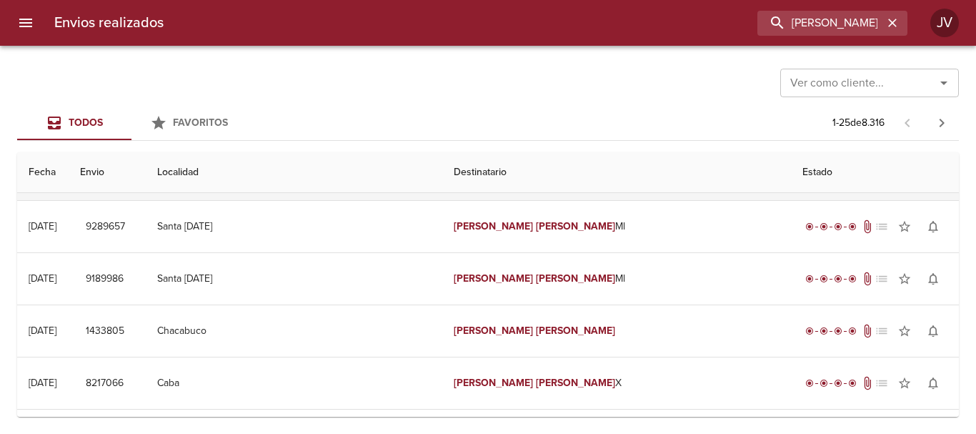
scroll to position [0, 0]
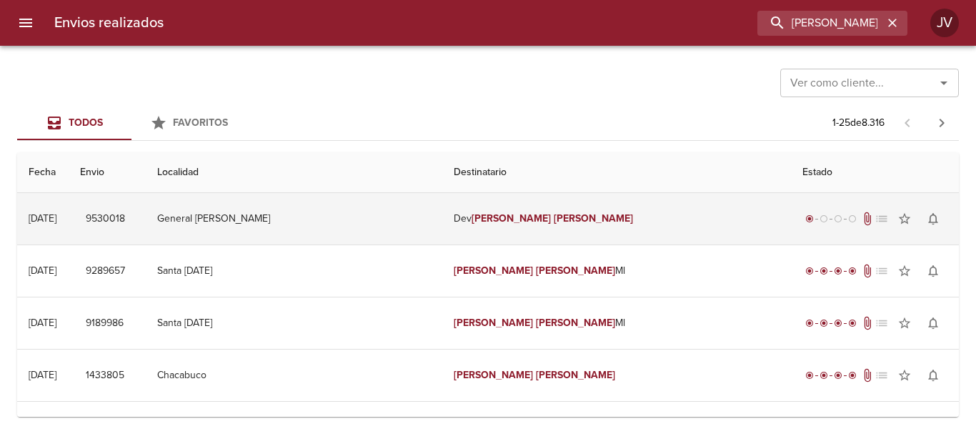
click at [442, 210] on td "Dev [PERSON_NAME]" at bounding box center [616, 218] width 348 height 51
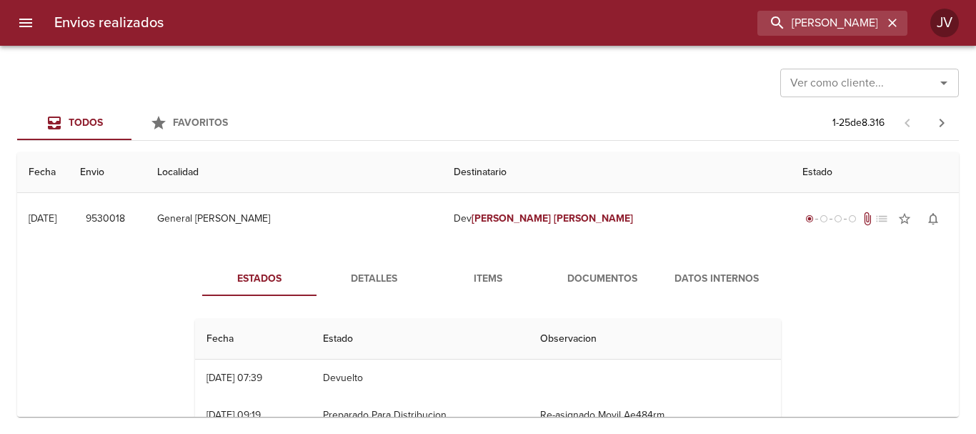
click at [518, 253] on div "Estados Detalles Items Documentos Datos Internos Fecha Estado Observacion 03/09…" at bounding box center [488, 408] width 919 height 329
click at [505, 264] on button "Items" at bounding box center [488, 279] width 114 height 34
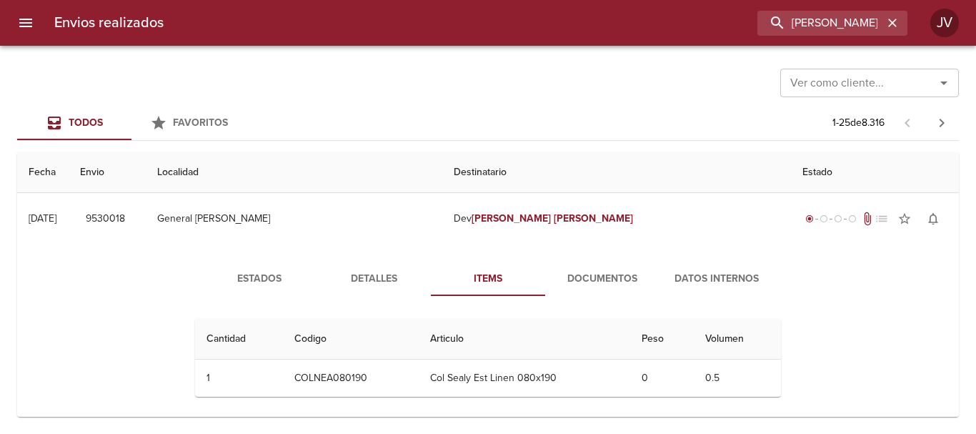
click at [339, 312] on div "Cantidad Cant. Codigo Articulo Peso Volumen 1 1 COLNEA080190 Col [PERSON_NAME] …" at bounding box center [487, 357] width 597 height 101
click at [387, 277] on span "Detalles" at bounding box center [373, 279] width 97 height 18
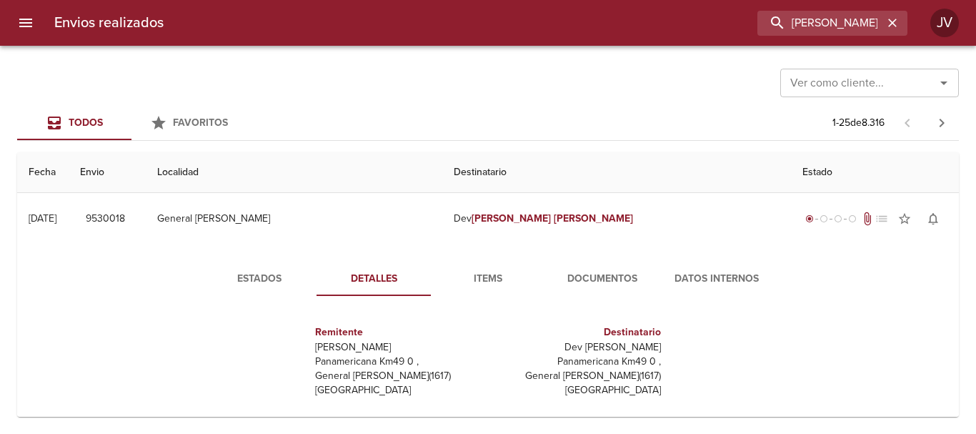
click at [472, 175] on th "Destinatario" at bounding box center [616, 172] width 348 height 41
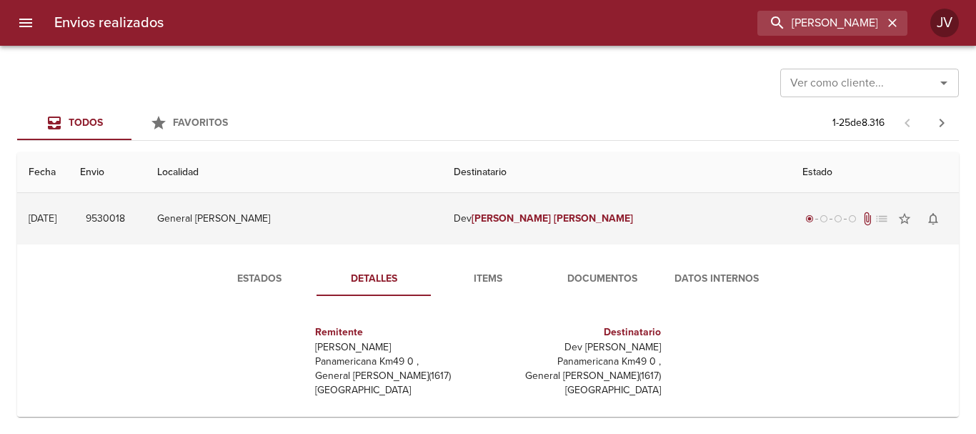
click at [472, 212] on em "[PERSON_NAME]" at bounding box center [511, 218] width 79 height 12
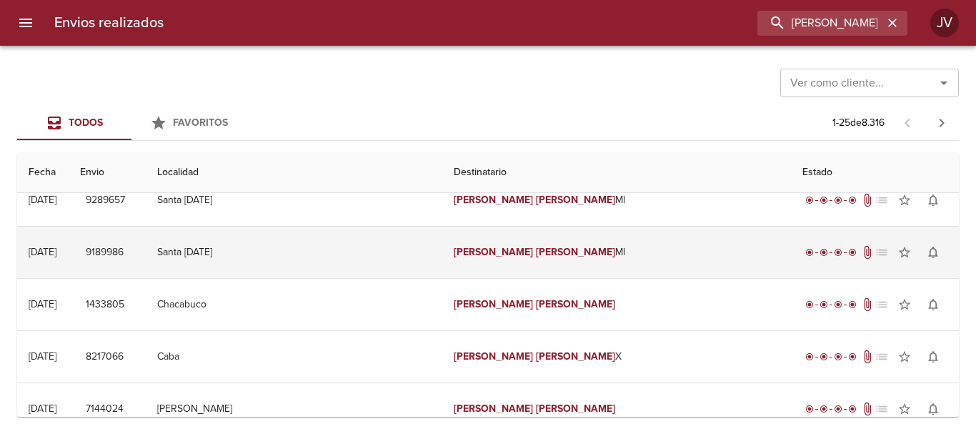
scroll to position [71, 0]
click at [455, 250] on em "[PERSON_NAME]" at bounding box center [493, 251] width 79 height 12
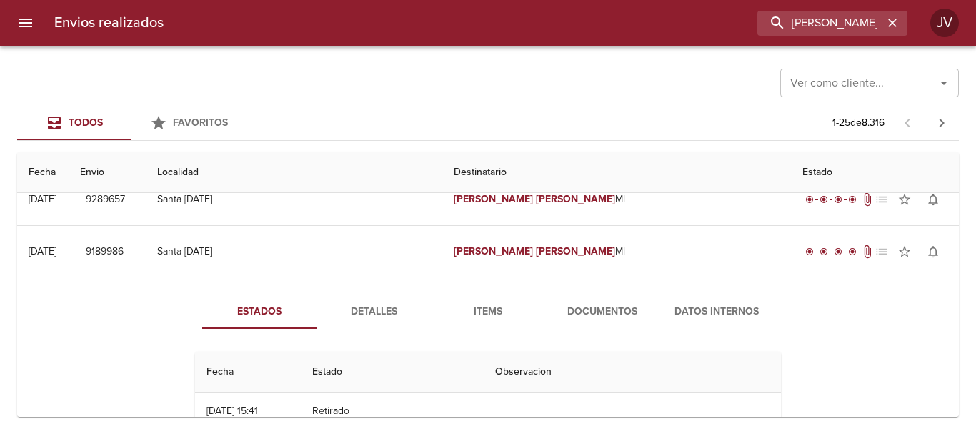
drag, startPoint x: 515, startPoint y: 315, endPoint x: 503, endPoint y: 317, distance: 11.5
click at [503, 317] on span "Items" at bounding box center [488, 312] width 97 height 18
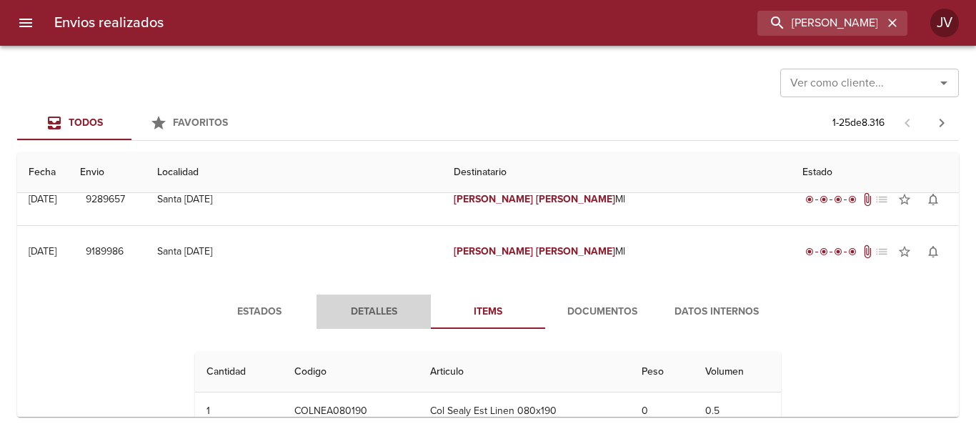
click at [375, 298] on button "Detalles" at bounding box center [374, 311] width 114 height 34
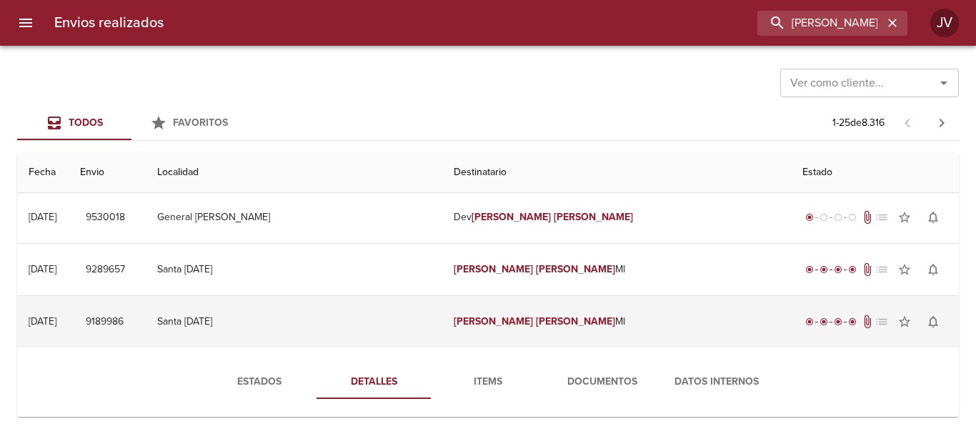
scroll to position [0, 0]
click at [444, 322] on td "[PERSON_NAME] Ml" at bounding box center [616, 322] width 348 height 51
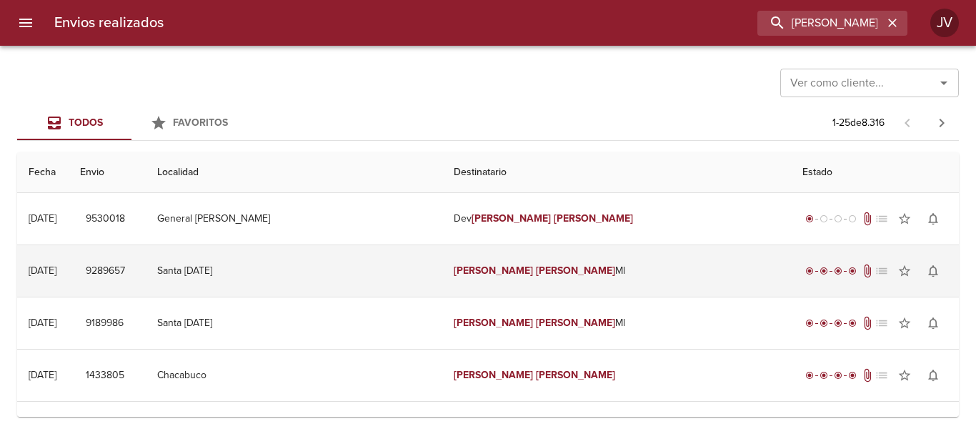
click at [465, 259] on td "[PERSON_NAME] Ml" at bounding box center [616, 270] width 348 height 51
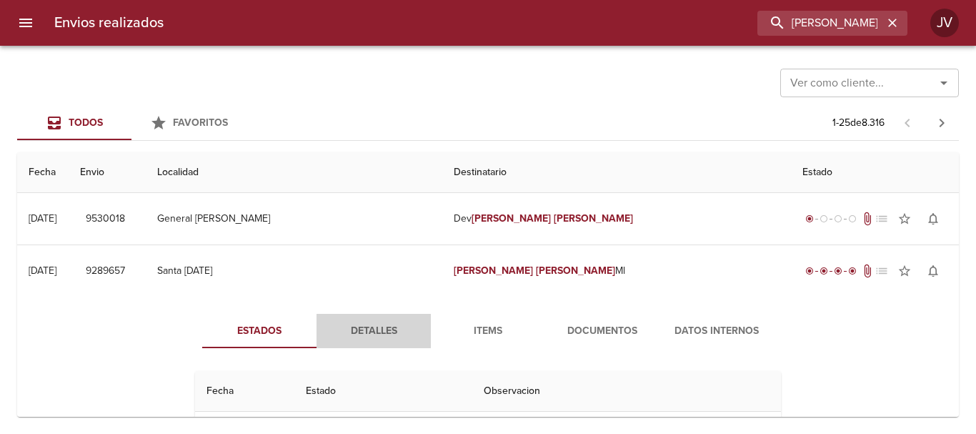
click at [376, 326] on span "Detalles" at bounding box center [373, 331] width 97 height 18
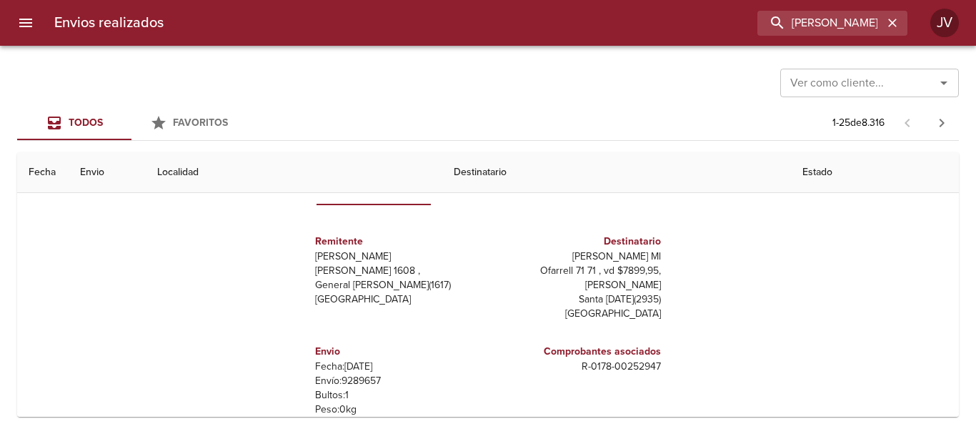
scroll to position [21, 0]
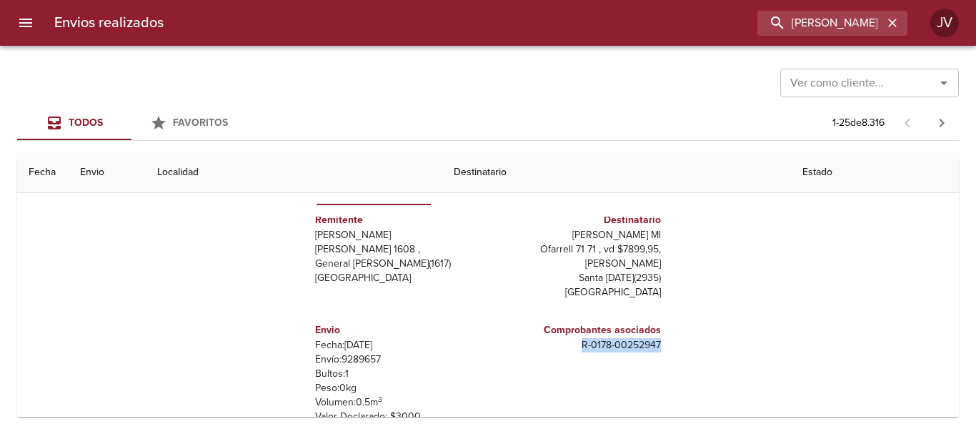
drag, startPoint x: 572, startPoint y: 341, endPoint x: 649, endPoint y: 342, distance: 76.5
click at [649, 342] on p "R - 0178 - 00252947" at bounding box center [577, 345] width 167 height 14
copy p "R - 0178 - 00252947"
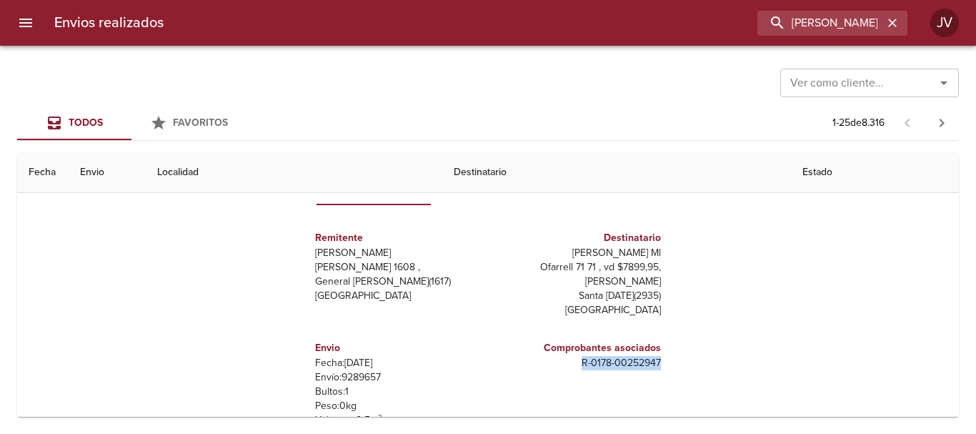
scroll to position [0, 0]
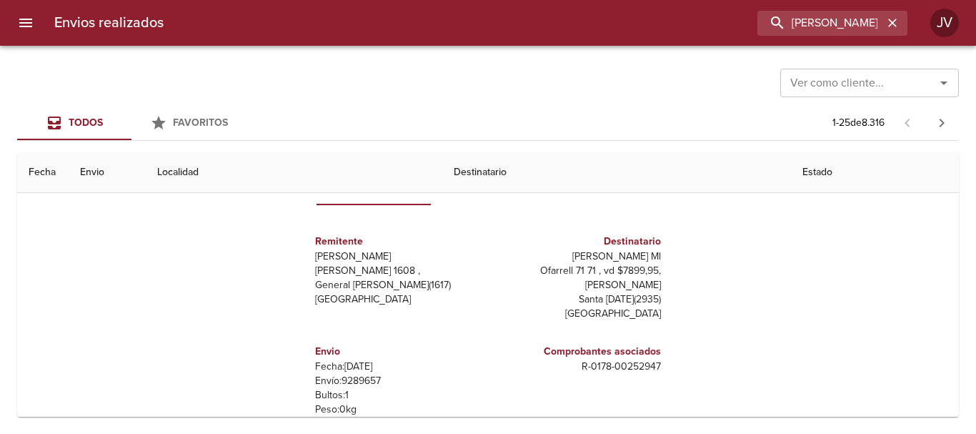
click at [466, 322] on div "Remitente [PERSON_NAME] [PERSON_NAME][STREET_ADDRESS][PERSON_NAME]" at bounding box center [398, 277] width 179 height 110
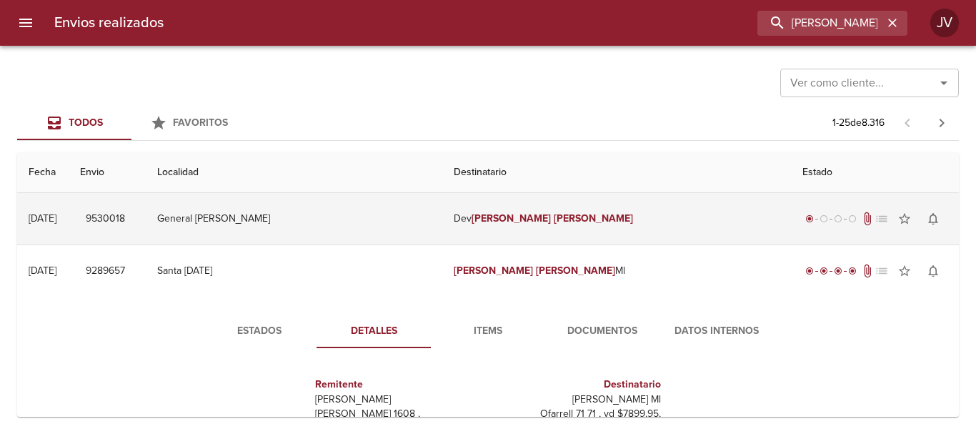
click at [492, 211] on td "Dev [PERSON_NAME]" at bounding box center [616, 218] width 348 height 51
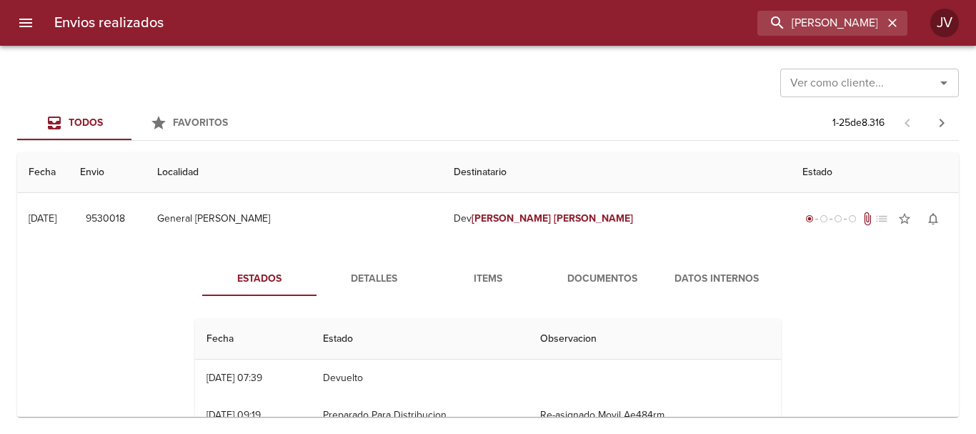
click at [575, 277] on div "Estados Detalles Items Documentos Datos Internos Fecha Estado Observacion 03/09…" at bounding box center [488, 408] width 919 height 329
click at [575, 277] on span "Documentos" at bounding box center [602, 279] width 97 height 18
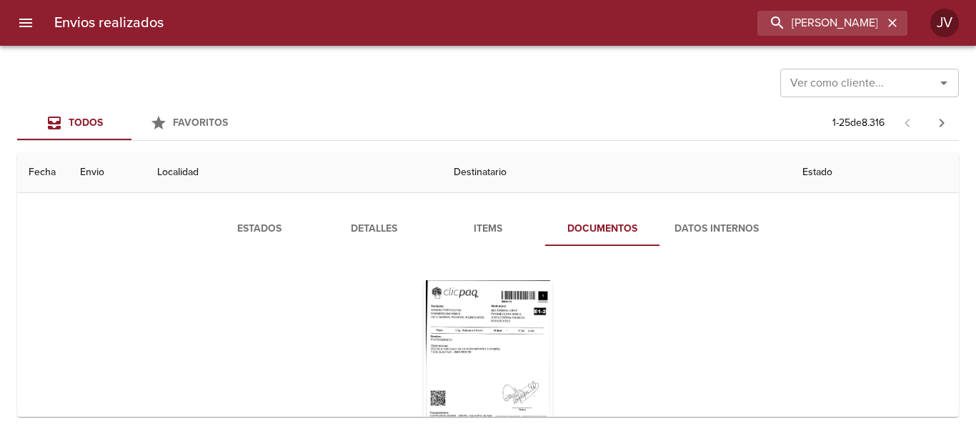
scroll to position [71, 0]
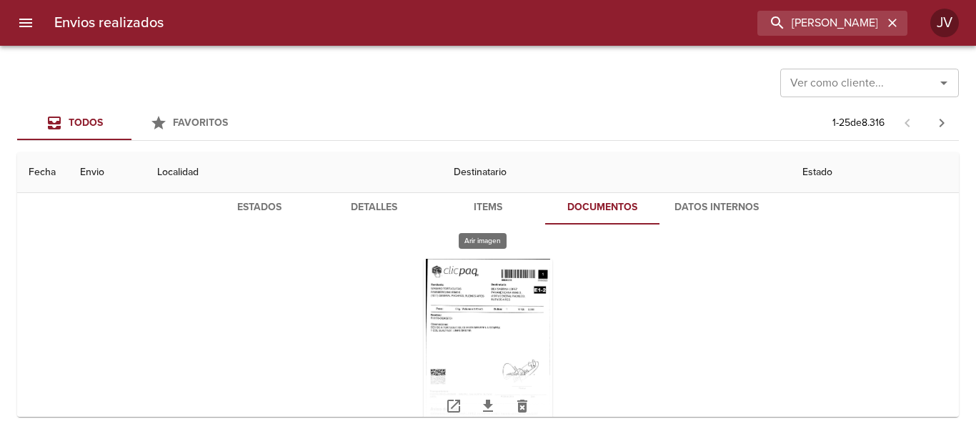
click at [425, 337] on div "Tabla de envíos del cliente" at bounding box center [488, 348] width 129 height 179
